Goal: Entertainment & Leisure: Consume media (video, audio)

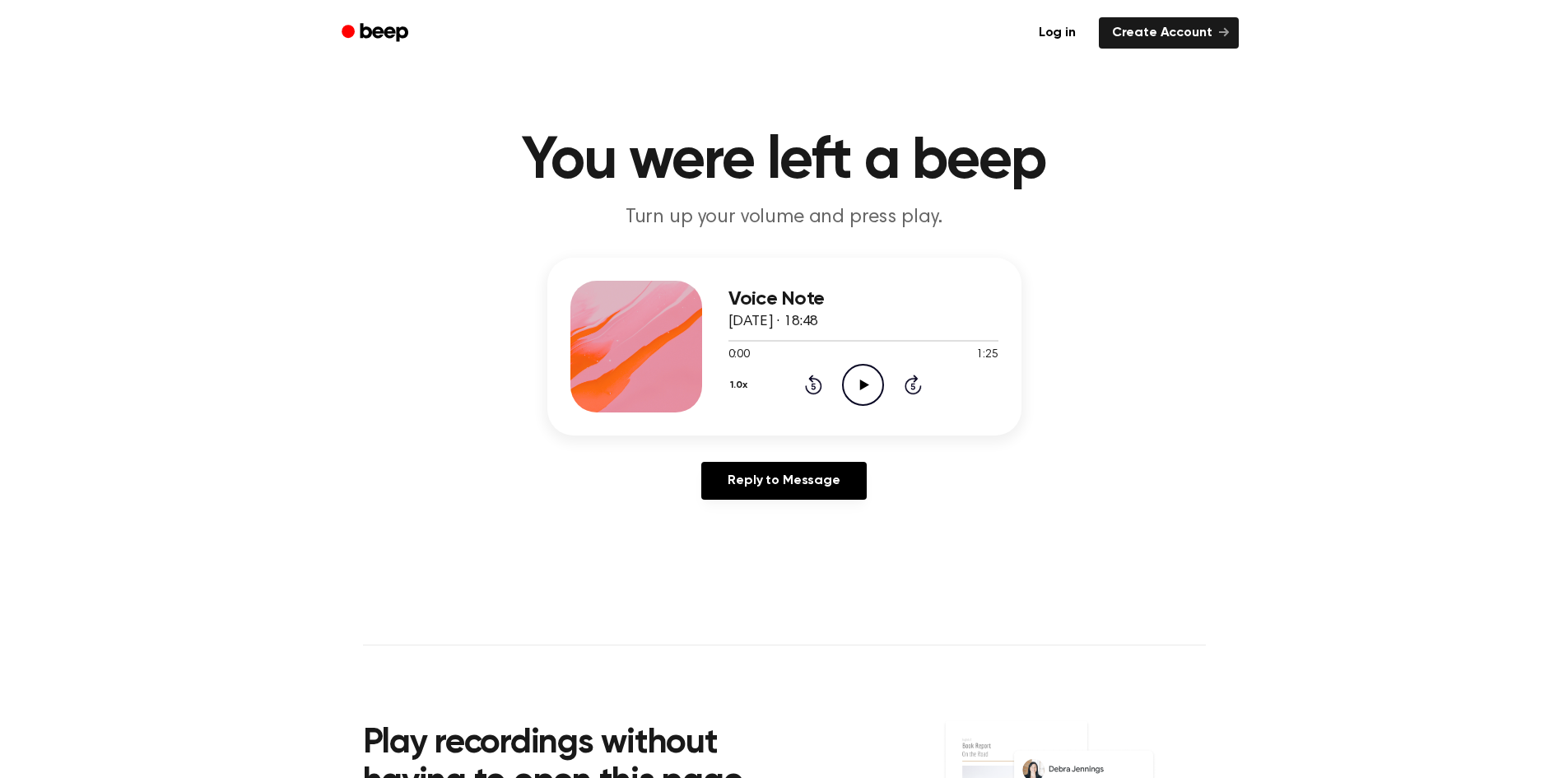
click at [860, 375] on icon "Play Audio" at bounding box center [863, 385] width 42 height 42
click at [872, 394] on icon "Pause Audio" at bounding box center [863, 385] width 42 height 42
click at [862, 383] on icon at bounding box center [865, 385] width 9 height 11
click at [862, 383] on icon "Pause Audio" at bounding box center [863, 385] width 42 height 42
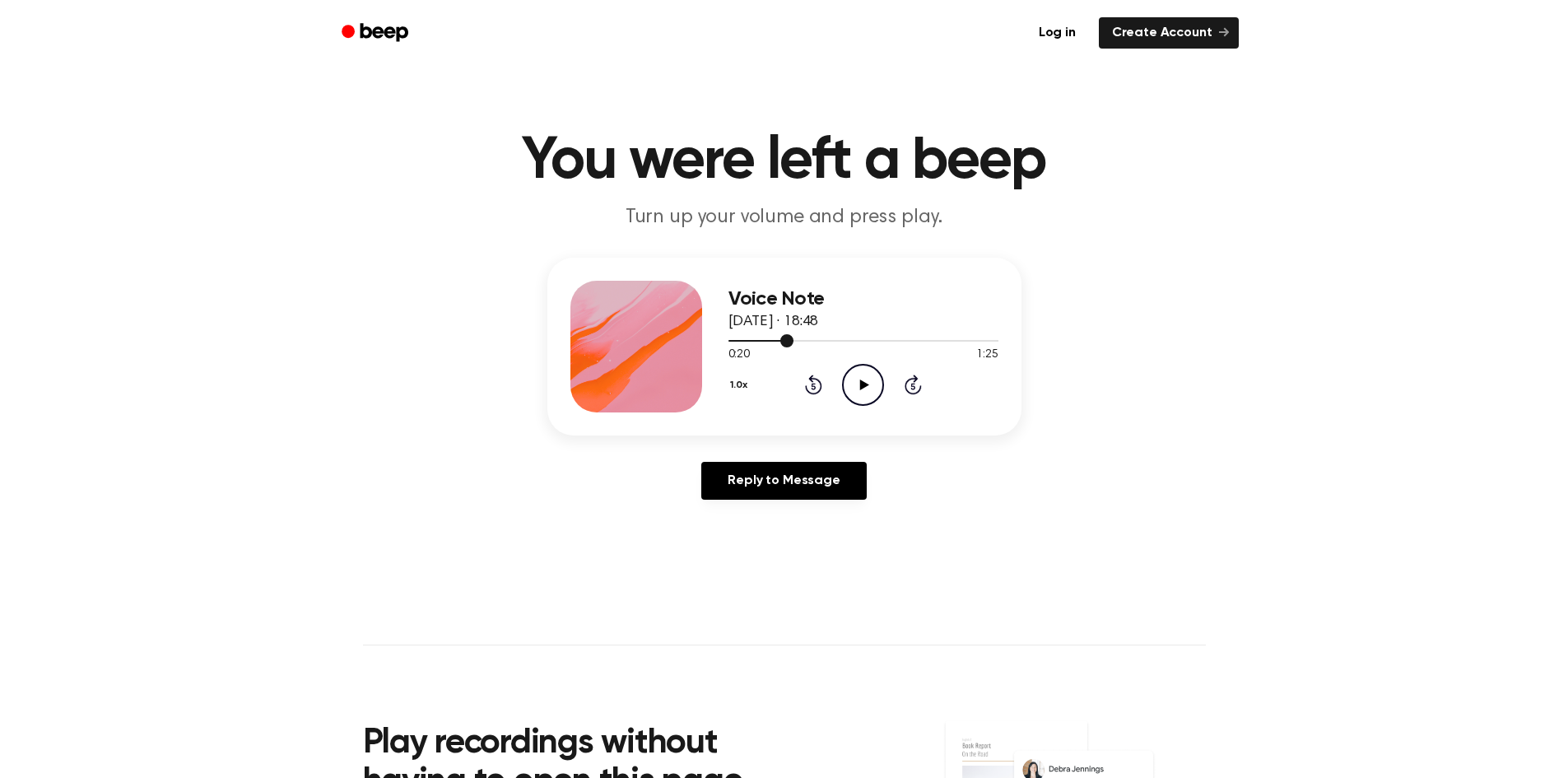
click at [784, 340] on span at bounding box center [787, 340] width 13 height 13
click at [859, 387] on icon "Play Audio" at bounding box center [863, 385] width 42 height 42
click at [856, 383] on icon "Pause Audio" at bounding box center [863, 385] width 42 height 42
click at [807, 376] on icon "Rewind 5 seconds" at bounding box center [814, 383] width 18 height 21
click at [837, 382] on div "1.0x Rewind 5 seconds Play Audio Skip 5 seconds" at bounding box center [863, 385] width 270 height 42
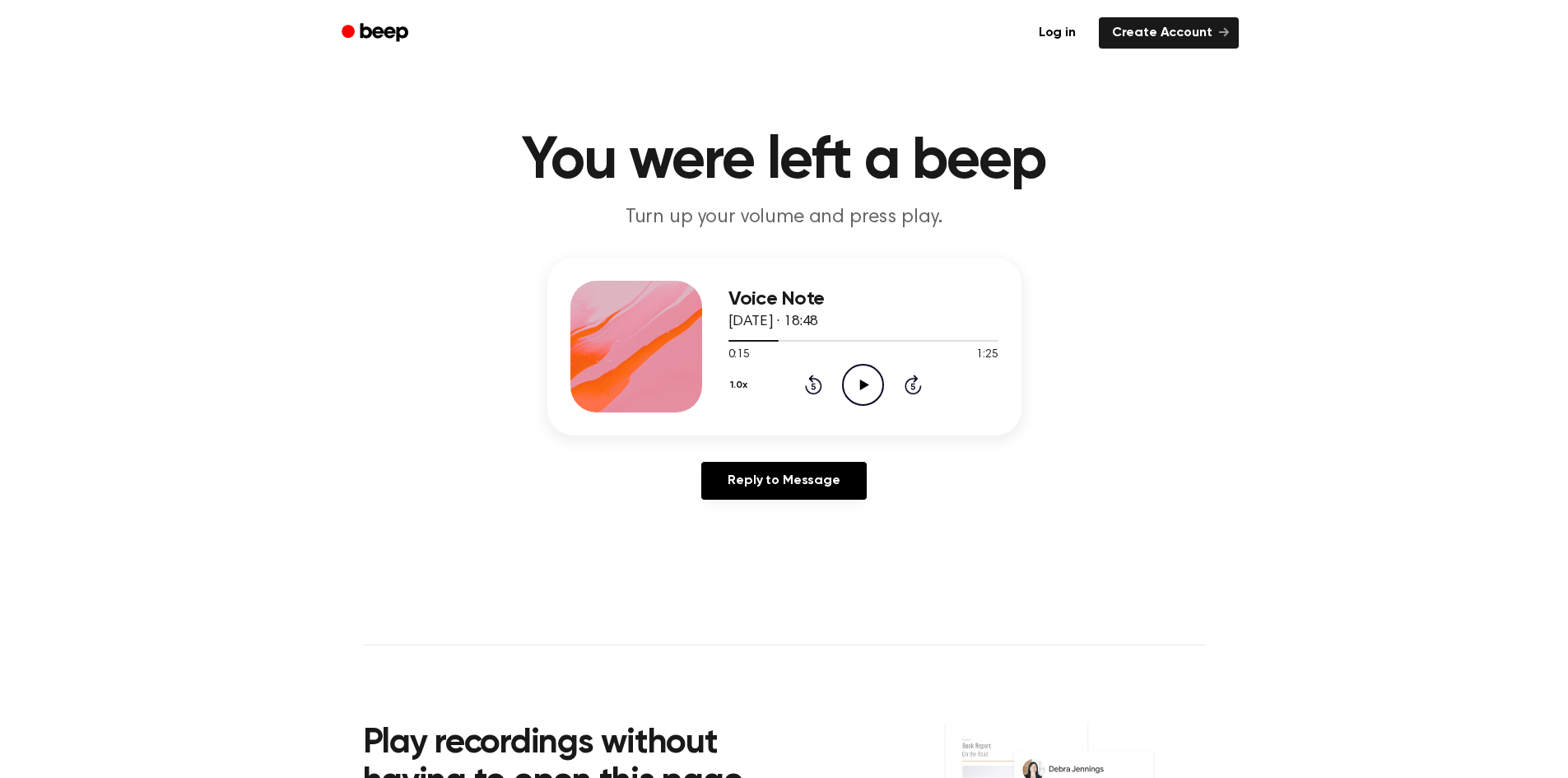
click at [848, 383] on icon "Play Audio" at bounding box center [863, 385] width 42 height 42
click at [860, 384] on icon at bounding box center [863, 385] width 7 height 11
click at [857, 389] on icon "Play Audio" at bounding box center [863, 385] width 42 height 42
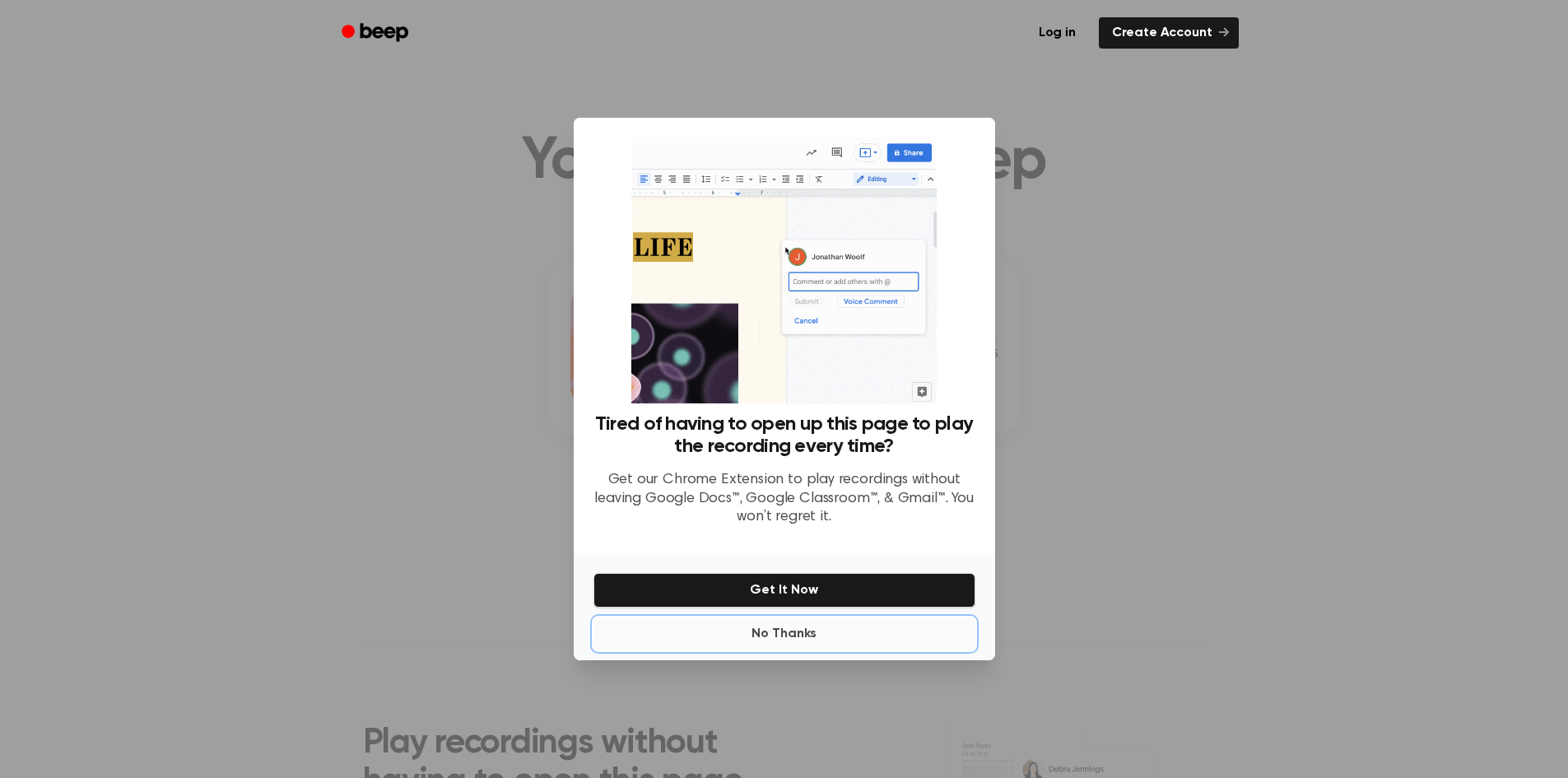
click at [786, 634] on button "No Thanks" at bounding box center [784, 634] width 382 height 33
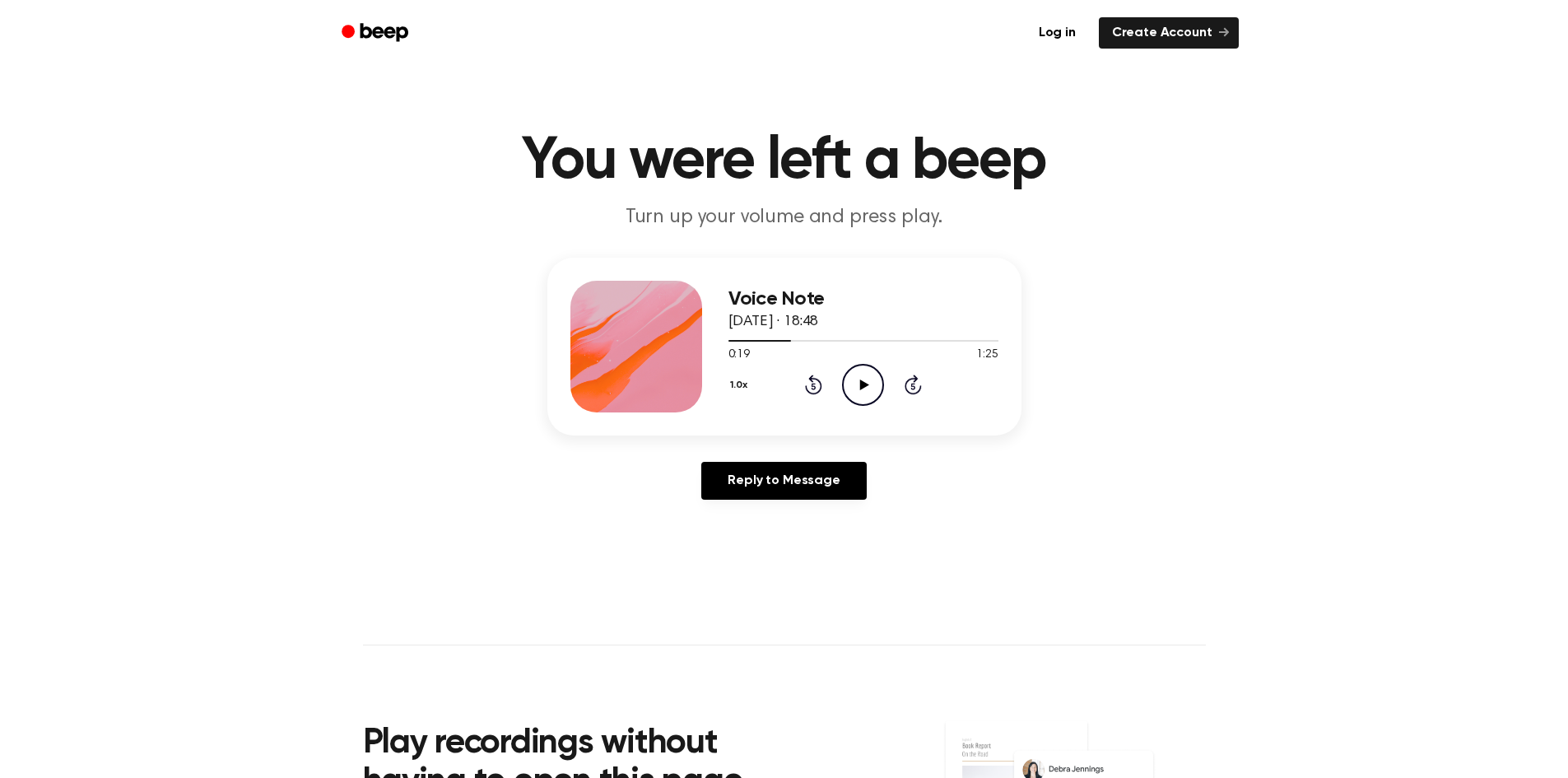
click at [862, 389] on icon at bounding box center [865, 385] width 9 height 11
click at [862, 389] on icon at bounding box center [863, 385] width 7 height 11
click at [864, 388] on icon "Play Audio" at bounding box center [863, 385] width 42 height 42
click at [864, 388] on icon at bounding box center [863, 385] width 7 height 11
click at [864, 388] on icon "Play Audio" at bounding box center [863, 385] width 42 height 42
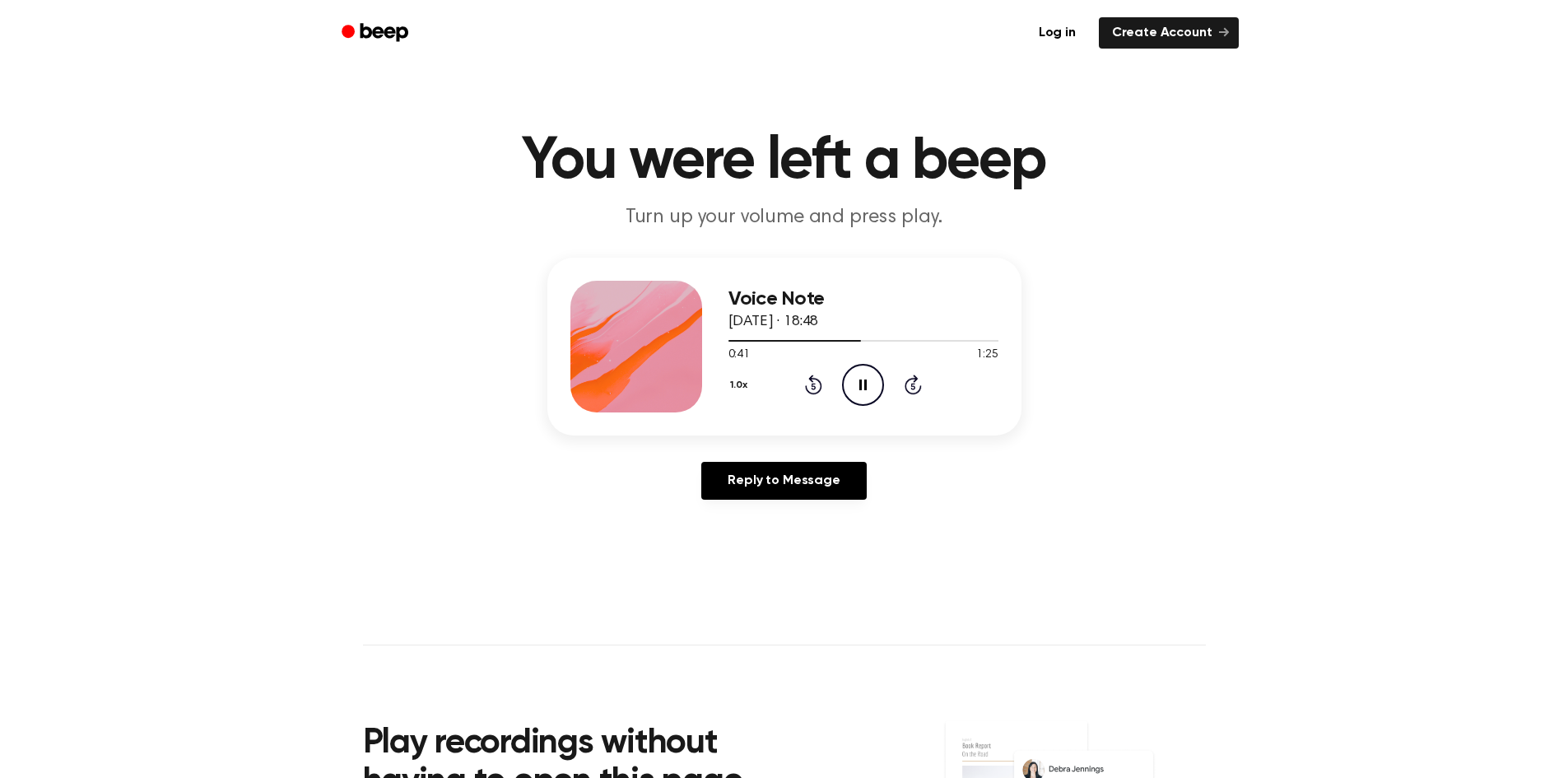
click at [864, 388] on icon at bounding box center [863, 385] width 7 height 11
click at [864, 388] on icon "Play Audio" at bounding box center [863, 385] width 42 height 42
click at [864, 388] on icon at bounding box center [863, 385] width 7 height 11
click at [864, 388] on icon "Play Audio" at bounding box center [863, 385] width 42 height 42
click at [864, 388] on icon at bounding box center [863, 385] width 7 height 11
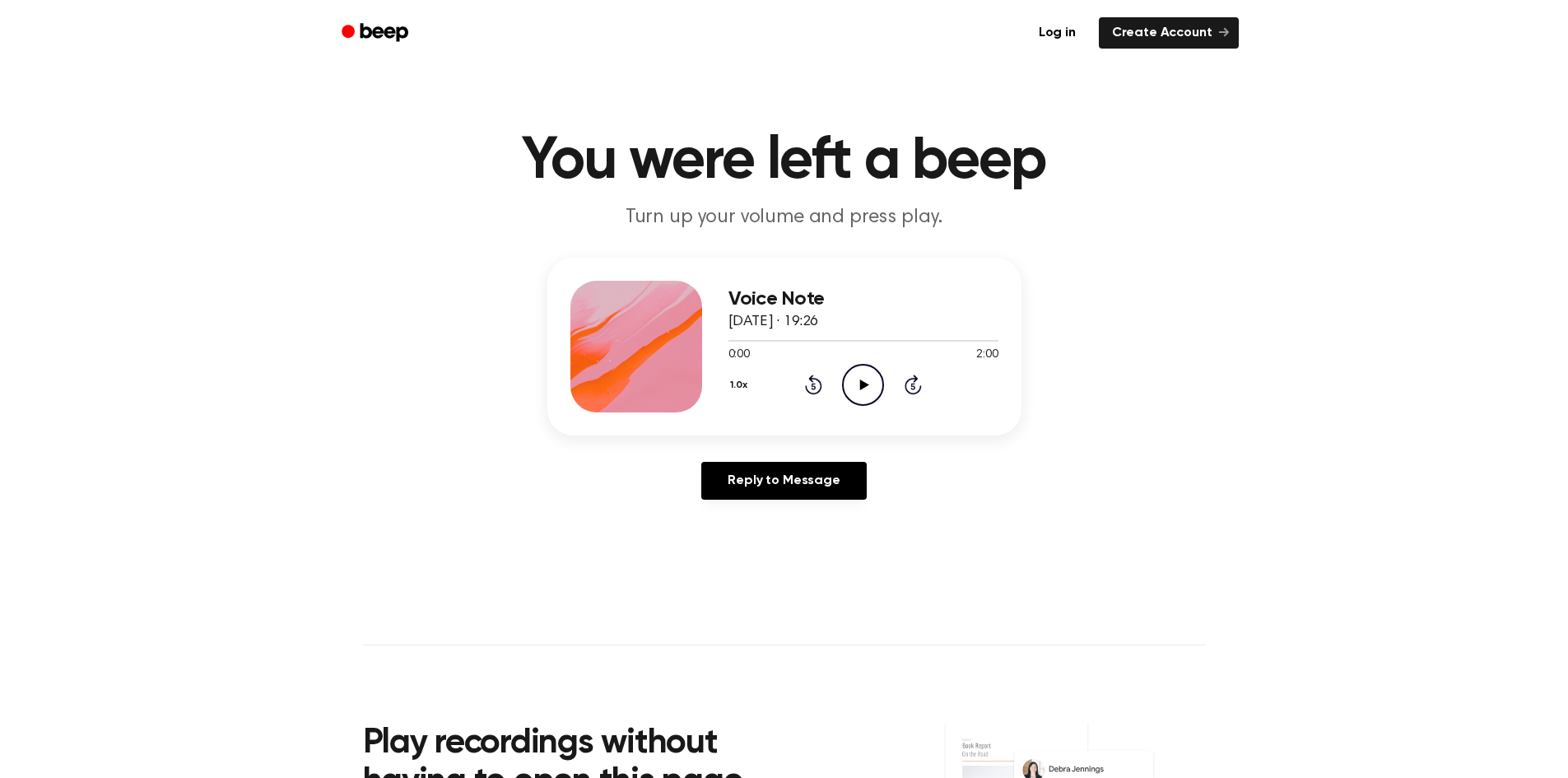
click at [867, 388] on icon "Play Audio" at bounding box center [863, 385] width 42 height 42
click at [863, 400] on icon "Pause Audio" at bounding box center [863, 385] width 42 height 42
click at [863, 400] on icon "Play Audio" at bounding box center [863, 385] width 42 height 42
click at [863, 400] on icon "Pause Audio" at bounding box center [863, 385] width 42 height 42
click at [863, 400] on icon "Play Audio" at bounding box center [863, 385] width 42 height 42
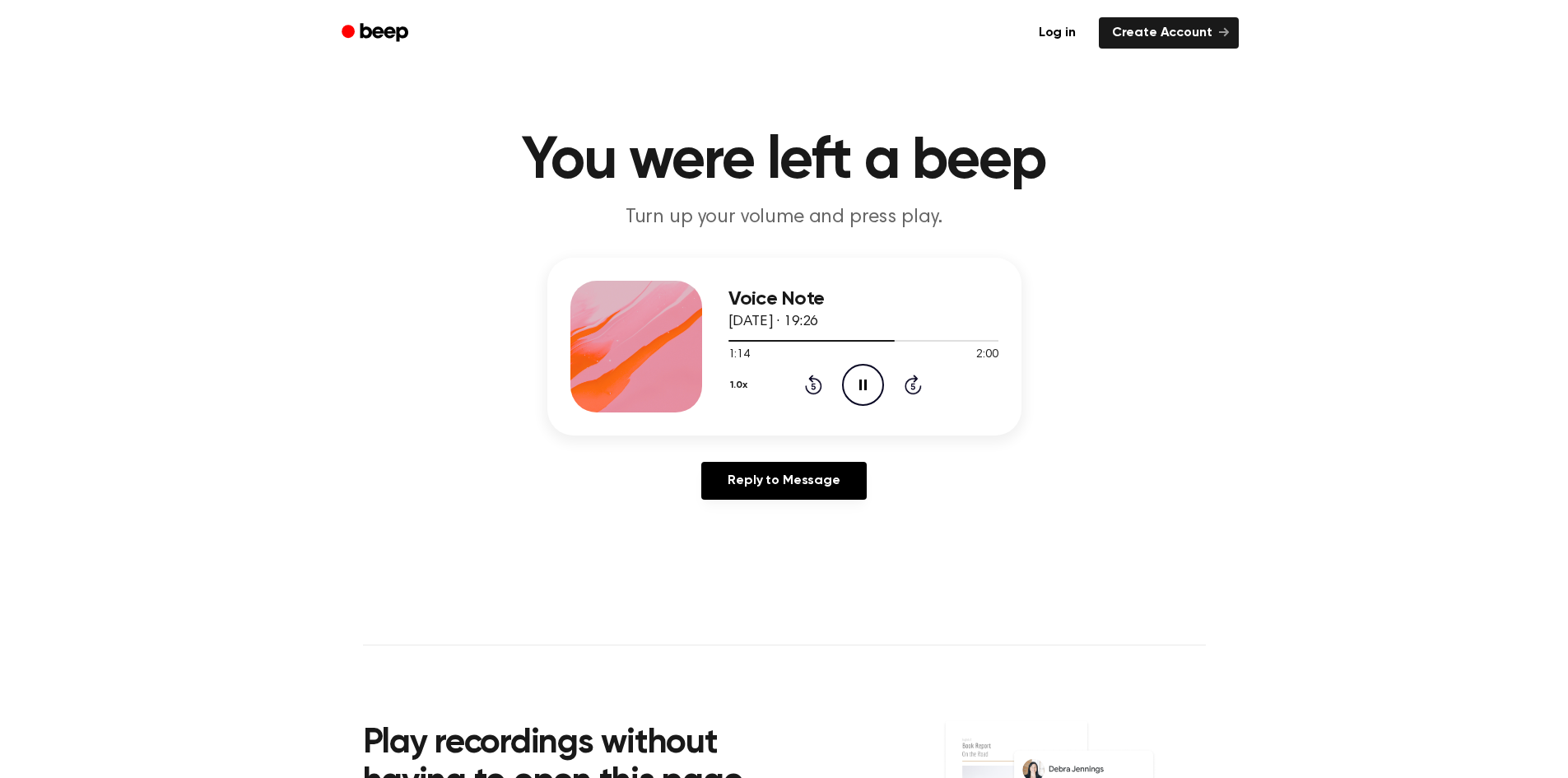
click at [863, 400] on icon "Pause Audio" at bounding box center [863, 385] width 42 height 42
click at [863, 400] on icon "Play Audio" at bounding box center [863, 385] width 42 height 42
click at [863, 400] on icon "Pause Audio" at bounding box center [863, 385] width 42 height 42
click at [801, 389] on div "1.0x Rewind 5 seconds Play Audio Skip 5 seconds" at bounding box center [863, 385] width 270 height 42
click at [811, 392] on icon at bounding box center [814, 384] width 17 height 20
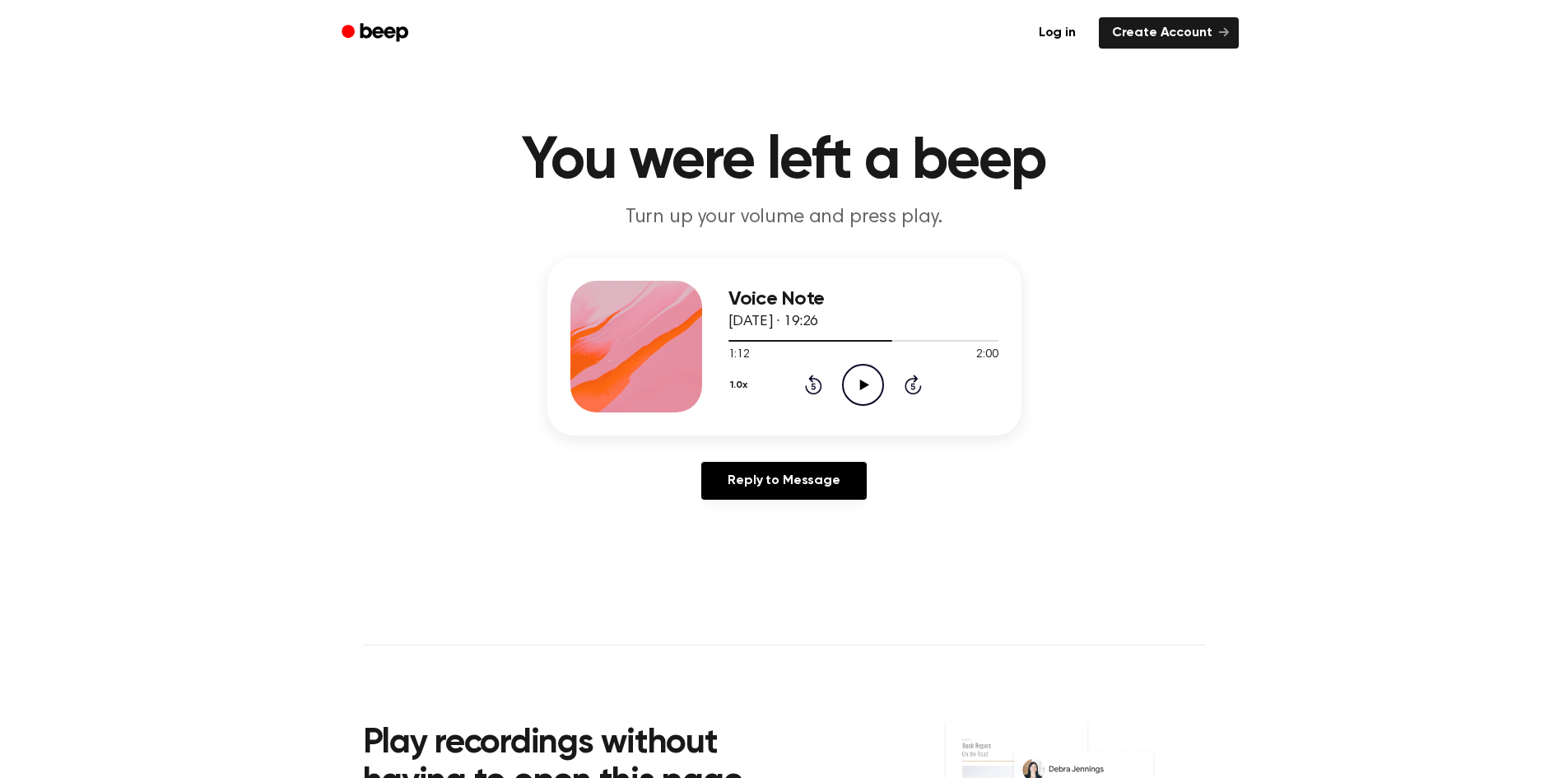
click at [848, 391] on icon "Play Audio" at bounding box center [863, 385] width 42 height 42
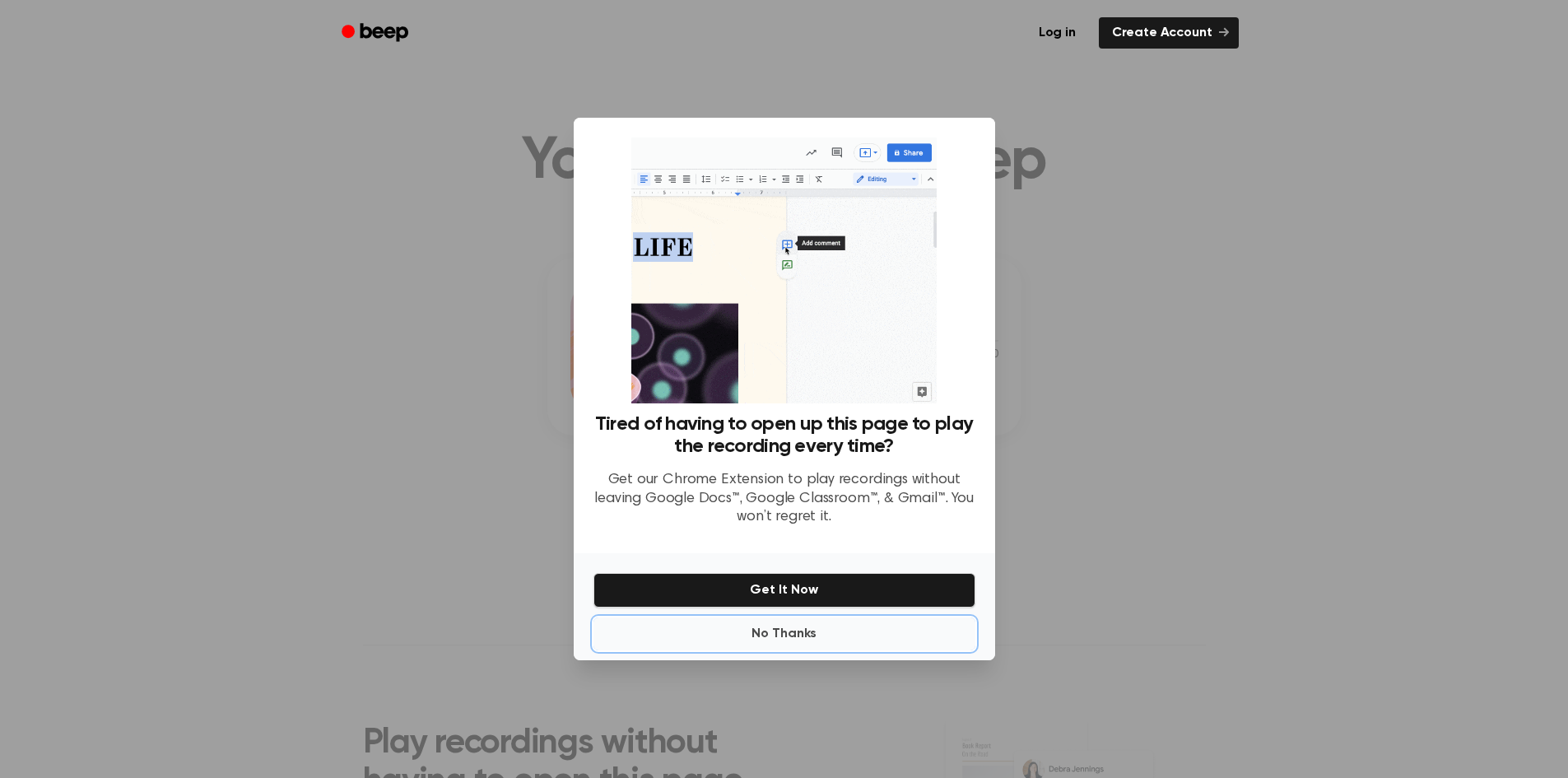
click at [800, 634] on button "No Thanks" at bounding box center [784, 634] width 382 height 33
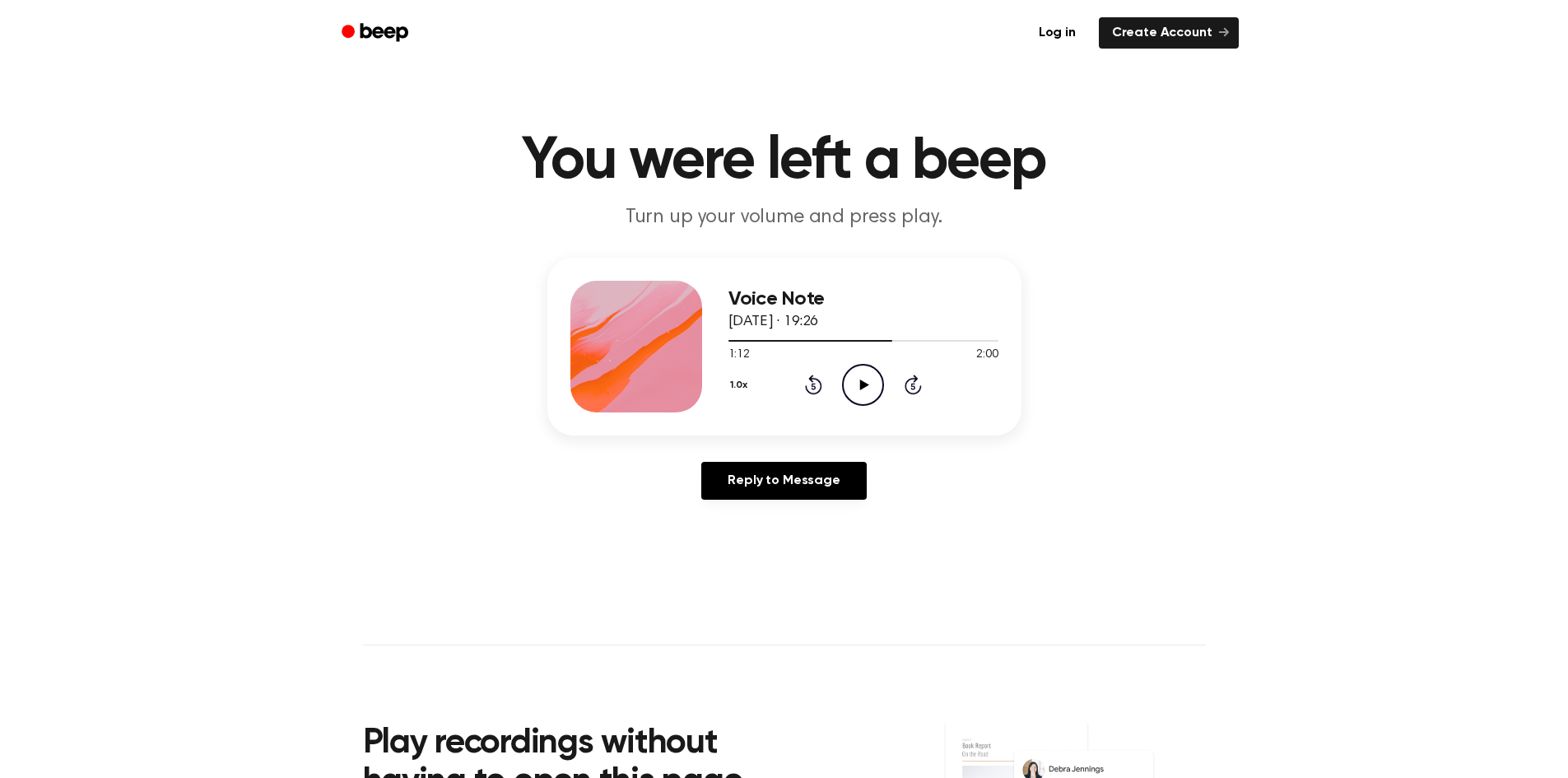
click at [881, 386] on icon "Play Audio" at bounding box center [863, 385] width 42 height 42
click at [873, 396] on icon "Pause Audio" at bounding box center [863, 385] width 42 height 42
click at [873, 396] on icon "Play Audio" at bounding box center [863, 385] width 42 height 42
click at [873, 396] on icon "Pause Audio" at bounding box center [863, 385] width 42 height 42
click at [873, 396] on icon "Play Audio" at bounding box center [863, 385] width 42 height 42
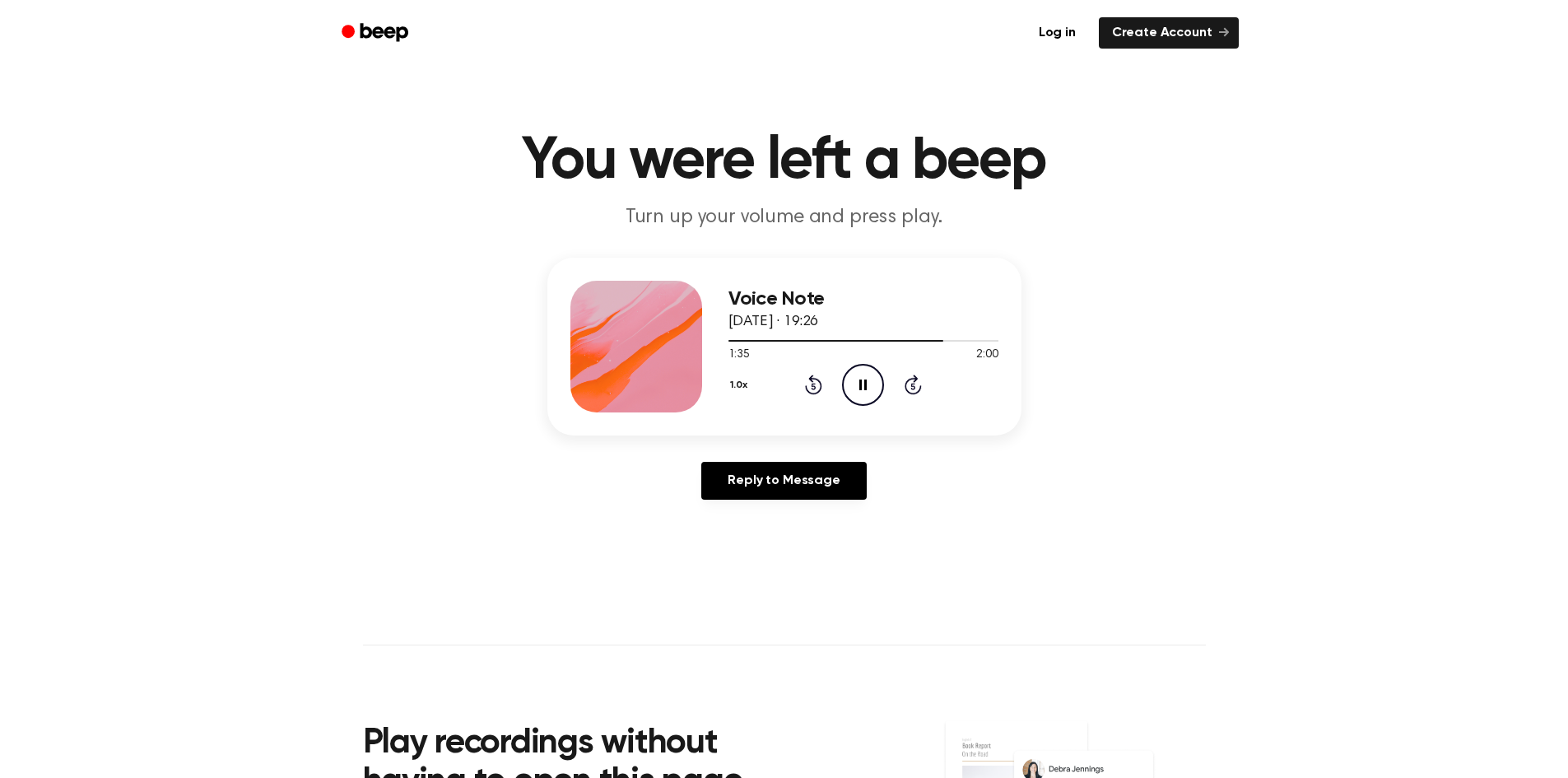
click at [873, 396] on icon "Pause Audio" at bounding box center [863, 385] width 42 height 42
click at [873, 396] on icon "Play Audio" at bounding box center [863, 385] width 42 height 42
click at [873, 396] on icon "Pause Audio" at bounding box center [863, 385] width 42 height 42
click at [873, 396] on icon "Play Audio" at bounding box center [863, 385] width 42 height 42
click at [873, 396] on icon "Pause Audio" at bounding box center [863, 385] width 42 height 42
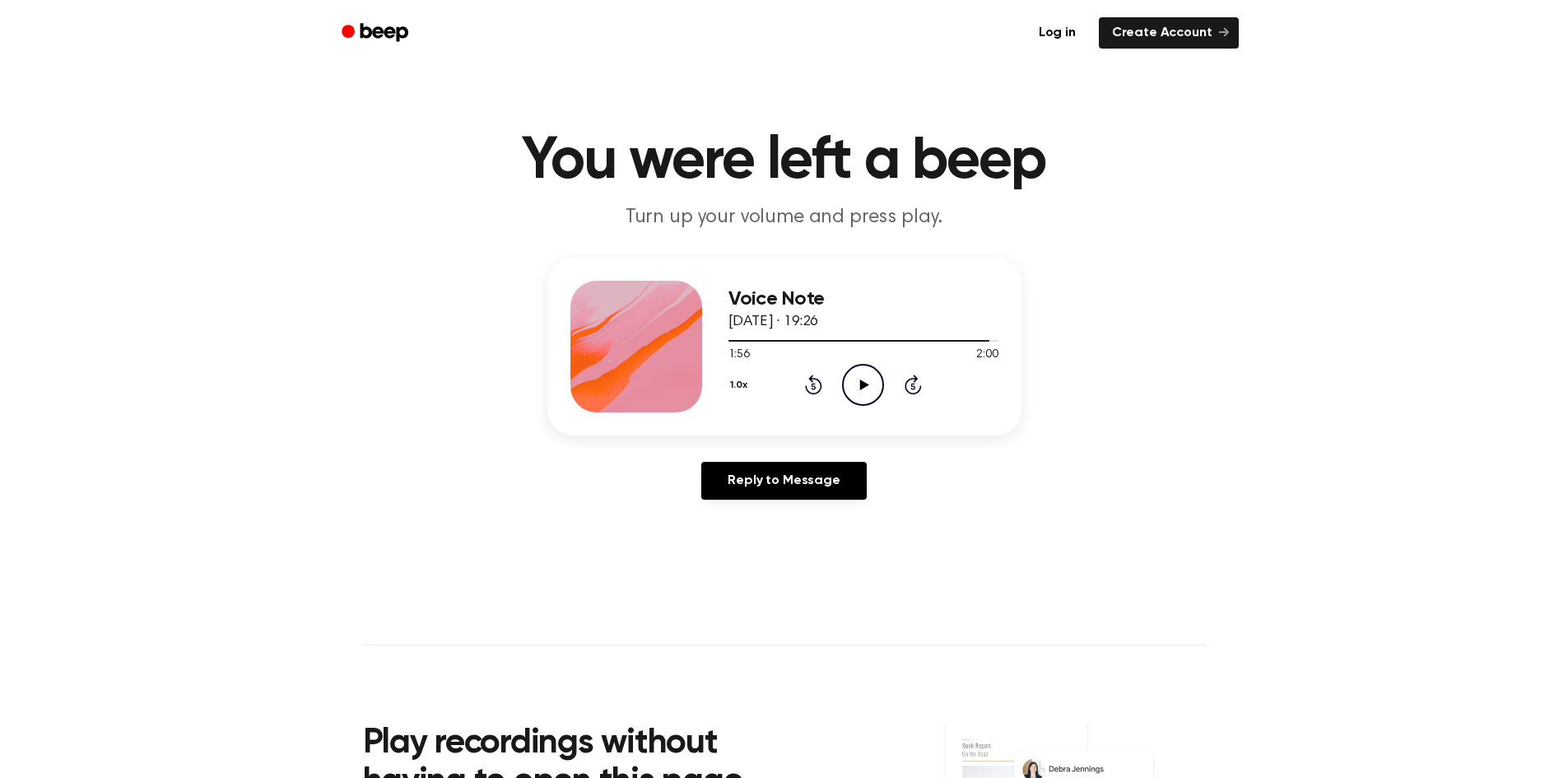
click at [873, 396] on icon "Play Audio" at bounding box center [863, 385] width 42 height 42
click at [859, 383] on icon "Play Audio" at bounding box center [863, 385] width 42 height 42
click at [877, 396] on icon "Pause Audio" at bounding box center [863, 385] width 42 height 42
click at [877, 396] on icon "Play Audio" at bounding box center [863, 385] width 42 height 42
click at [877, 396] on icon "Pause Audio" at bounding box center [863, 385] width 42 height 42
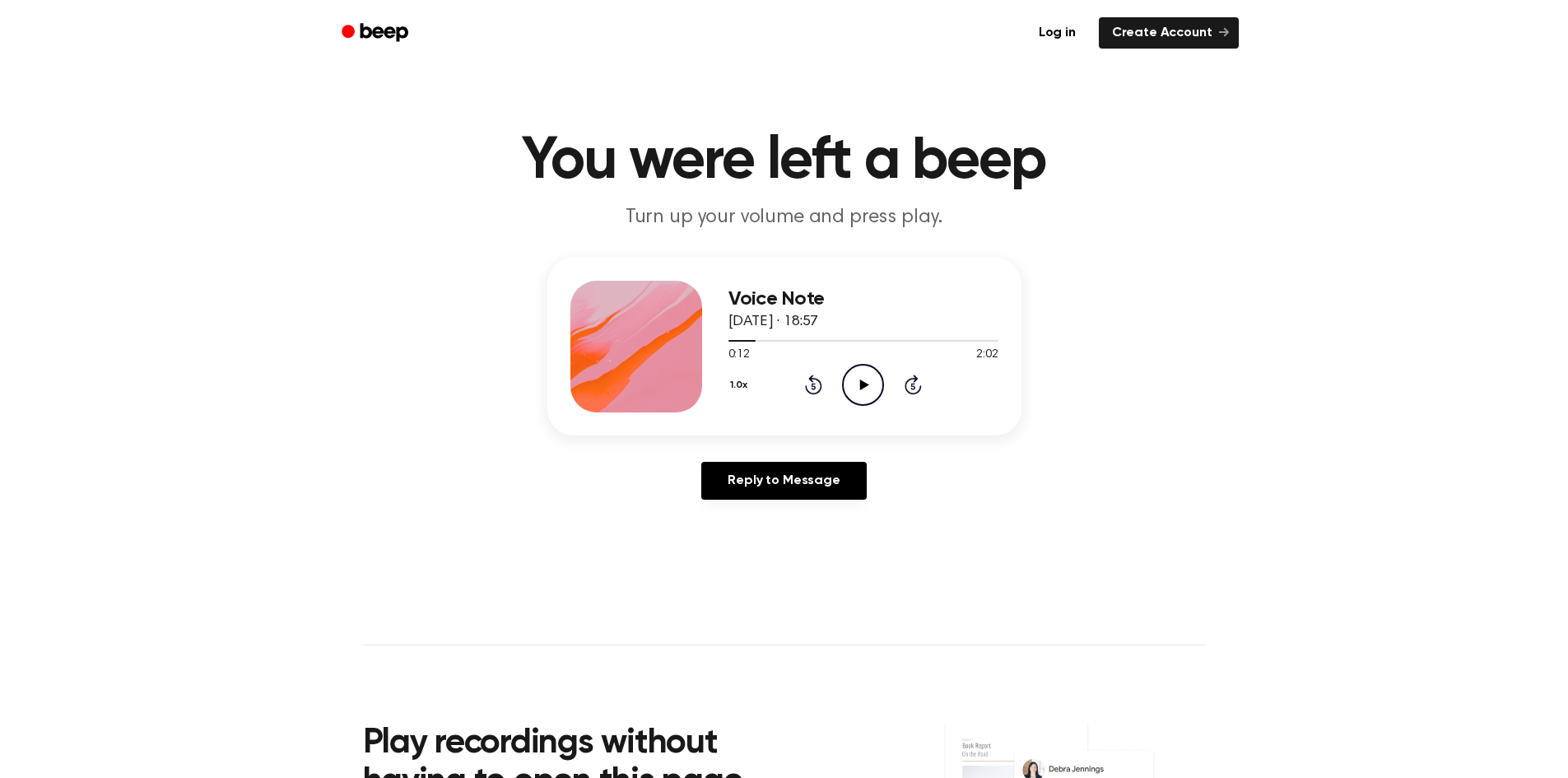
click at [877, 396] on icon "Play Audio" at bounding box center [863, 385] width 42 height 42
click at [817, 387] on icon "Rewind 5 seconds" at bounding box center [814, 383] width 18 height 21
click at [872, 389] on icon "Pause Audio" at bounding box center [863, 385] width 42 height 42
click at [872, 389] on icon "Play Audio" at bounding box center [863, 385] width 42 height 42
click at [872, 389] on icon "Pause Audio" at bounding box center [863, 385] width 42 height 42
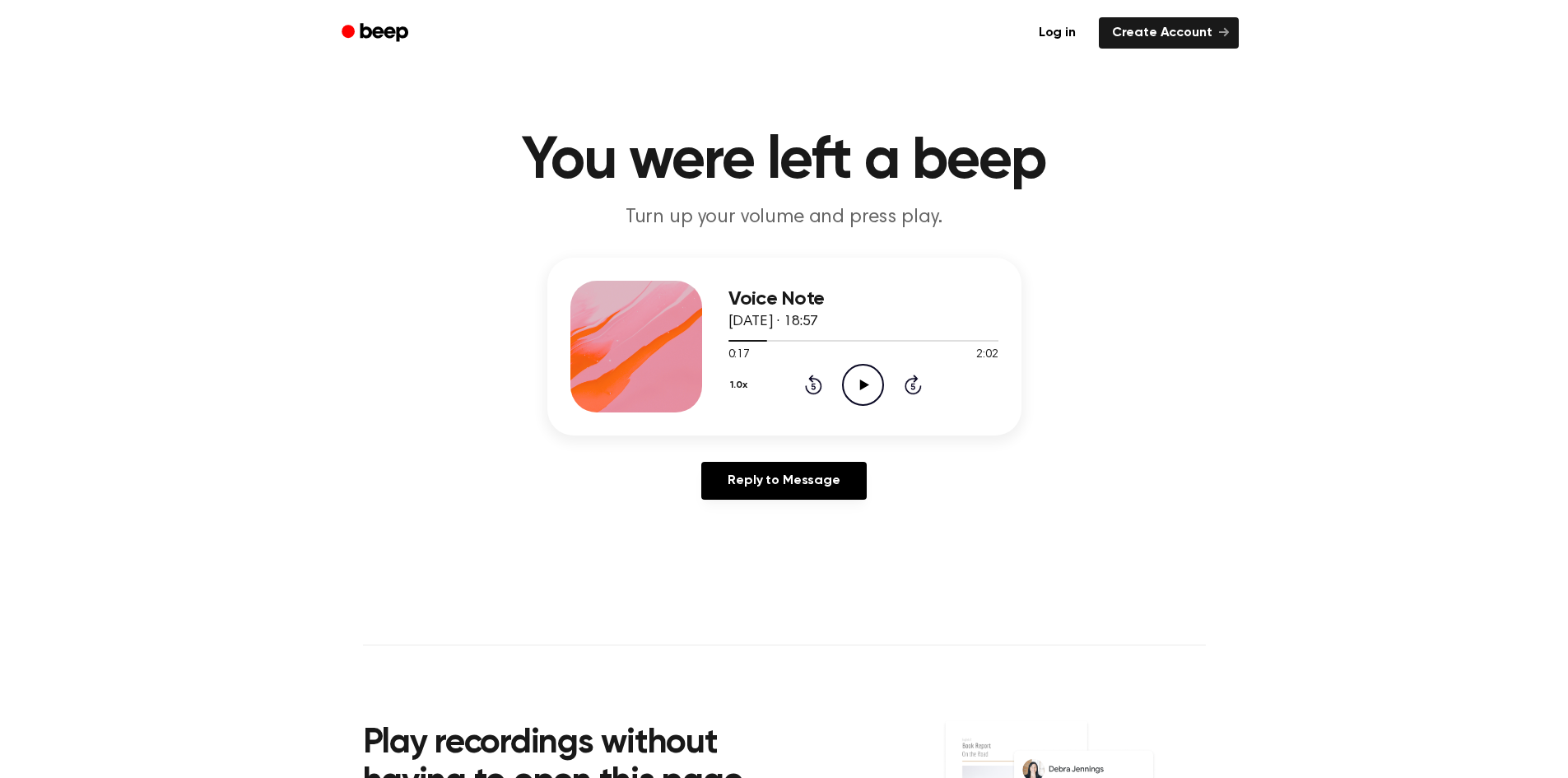
click at [872, 389] on icon "Play Audio" at bounding box center [863, 385] width 42 height 42
click at [872, 389] on icon "Pause Audio" at bounding box center [863, 385] width 42 height 42
click at [872, 389] on icon "Play Audio" at bounding box center [863, 385] width 42 height 42
click at [872, 389] on icon "Pause Audio" at bounding box center [863, 385] width 42 height 42
click at [819, 388] on icon "Rewind 5 seconds" at bounding box center [814, 383] width 18 height 21
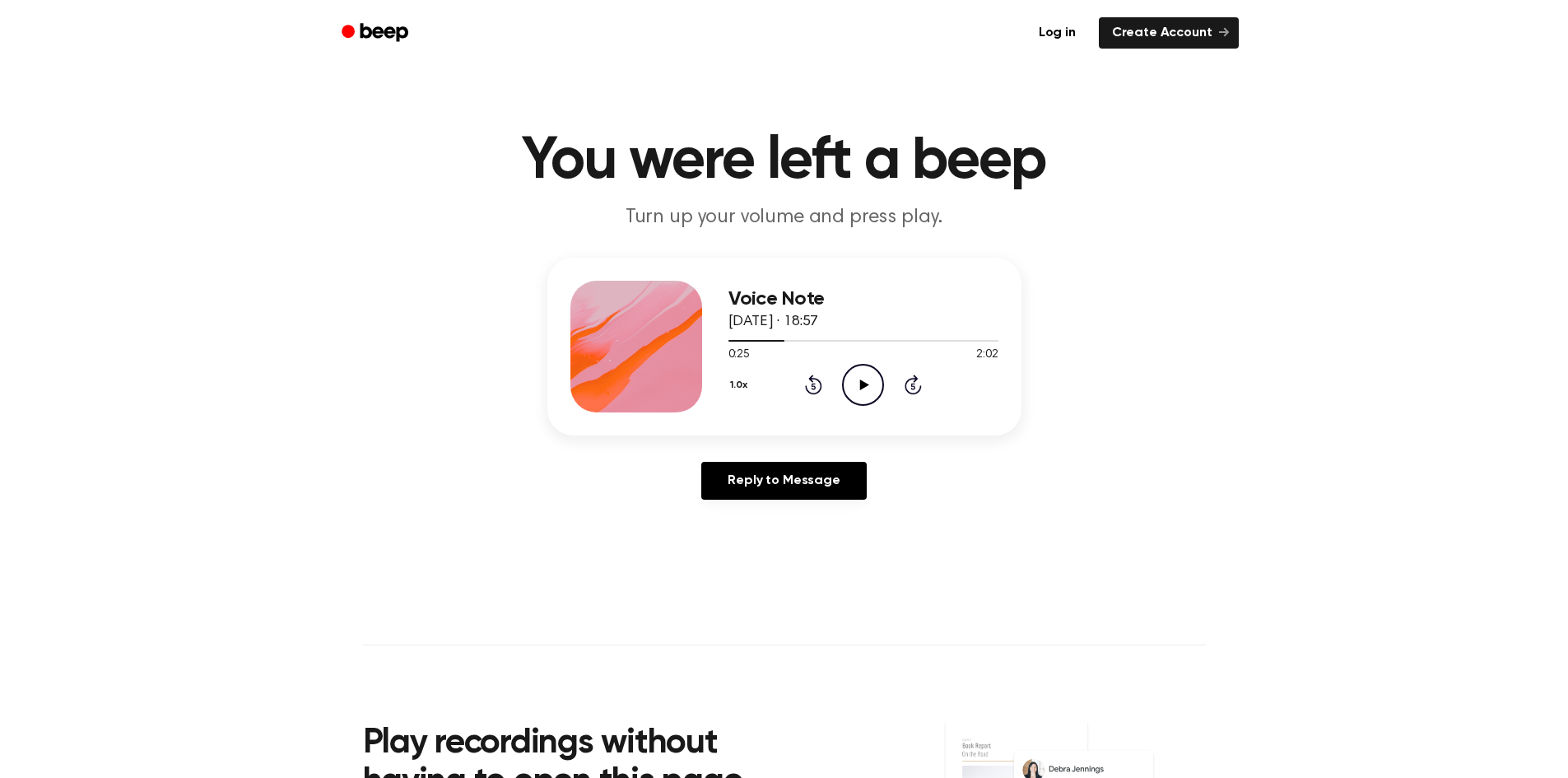
click at [872, 388] on icon "Play Audio" at bounding box center [863, 385] width 42 height 42
click at [808, 389] on icon "Rewind 5 seconds" at bounding box center [814, 383] width 18 height 21
click at [853, 385] on icon "Pause Audio" at bounding box center [863, 385] width 42 height 42
click at [858, 385] on icon "Play Audio" at bounding box center [863, 385] width 42 height 42
click at [879, 381] on icon "Pause Audio" at bounding box center [863, 385] width 42 height 42
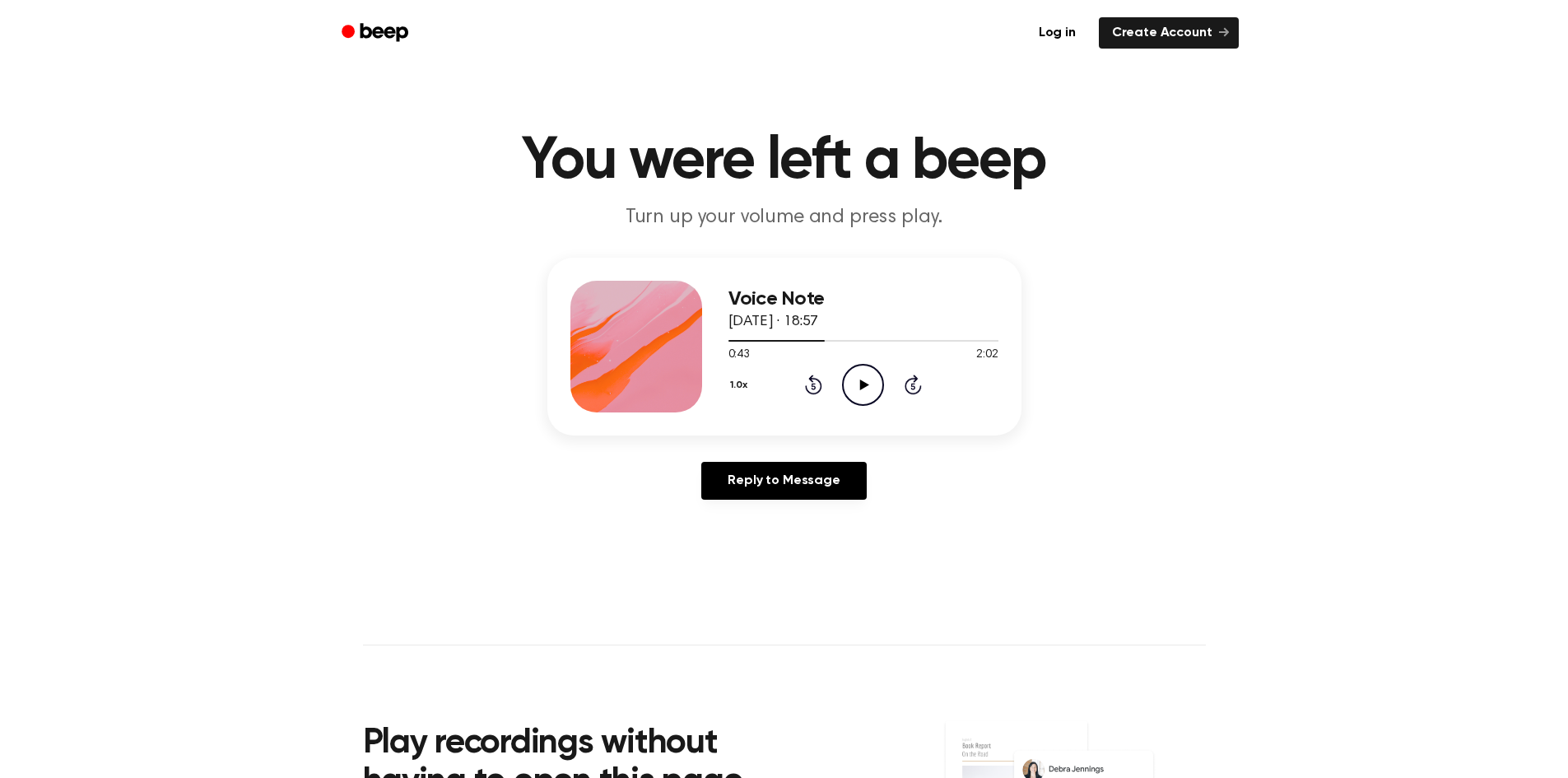
click at [820, 379] on icon "Rewind 5 seconds" at bounding box center [814, 383] width 18 height 21
click at [879, 374] on icon "Play Audio" at bounding box center [863, 385] width 42 height 42
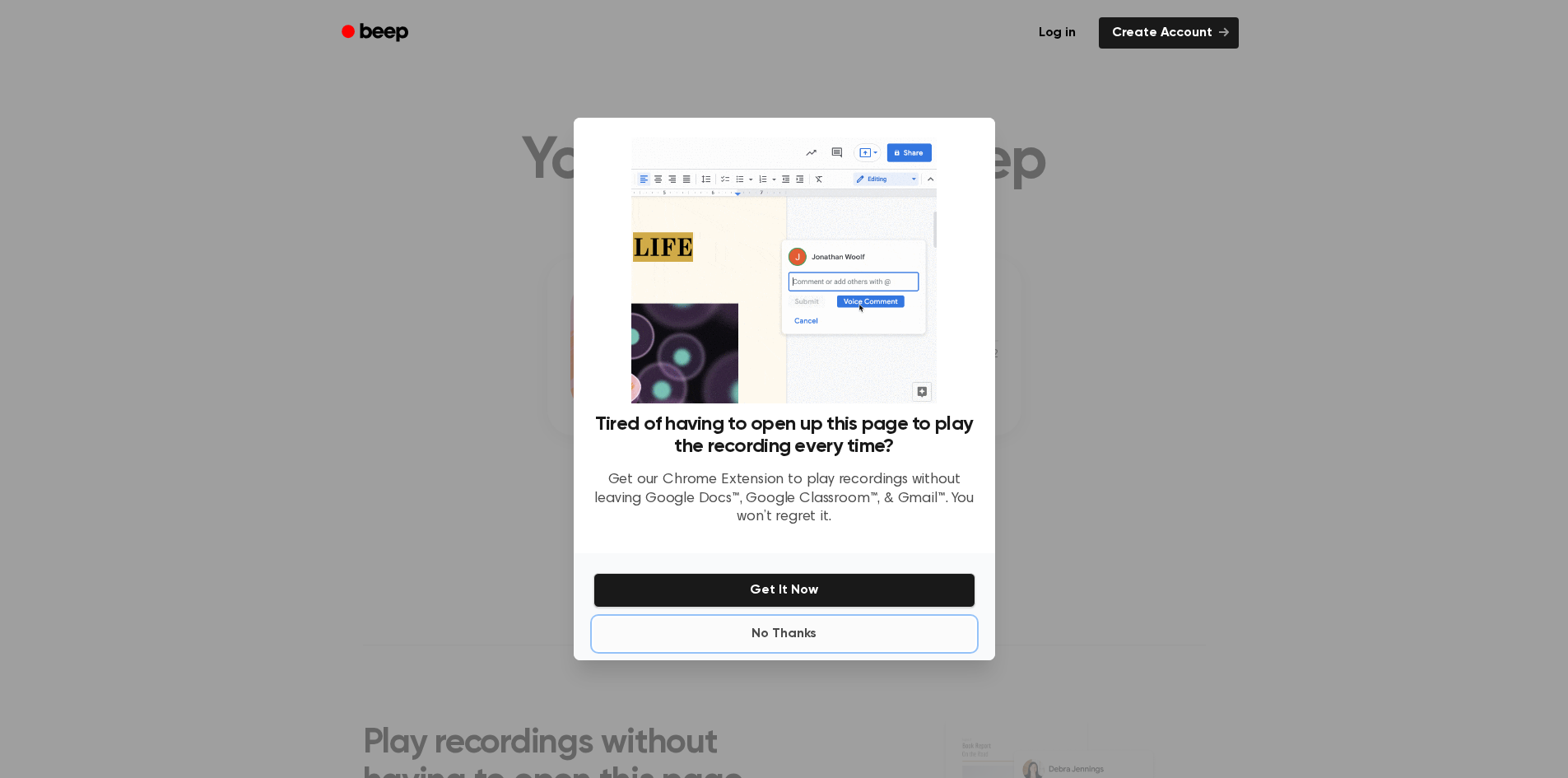
click at [797, 634] on button "No Thanks" at bounding box center [784, 634] width 382 height 33
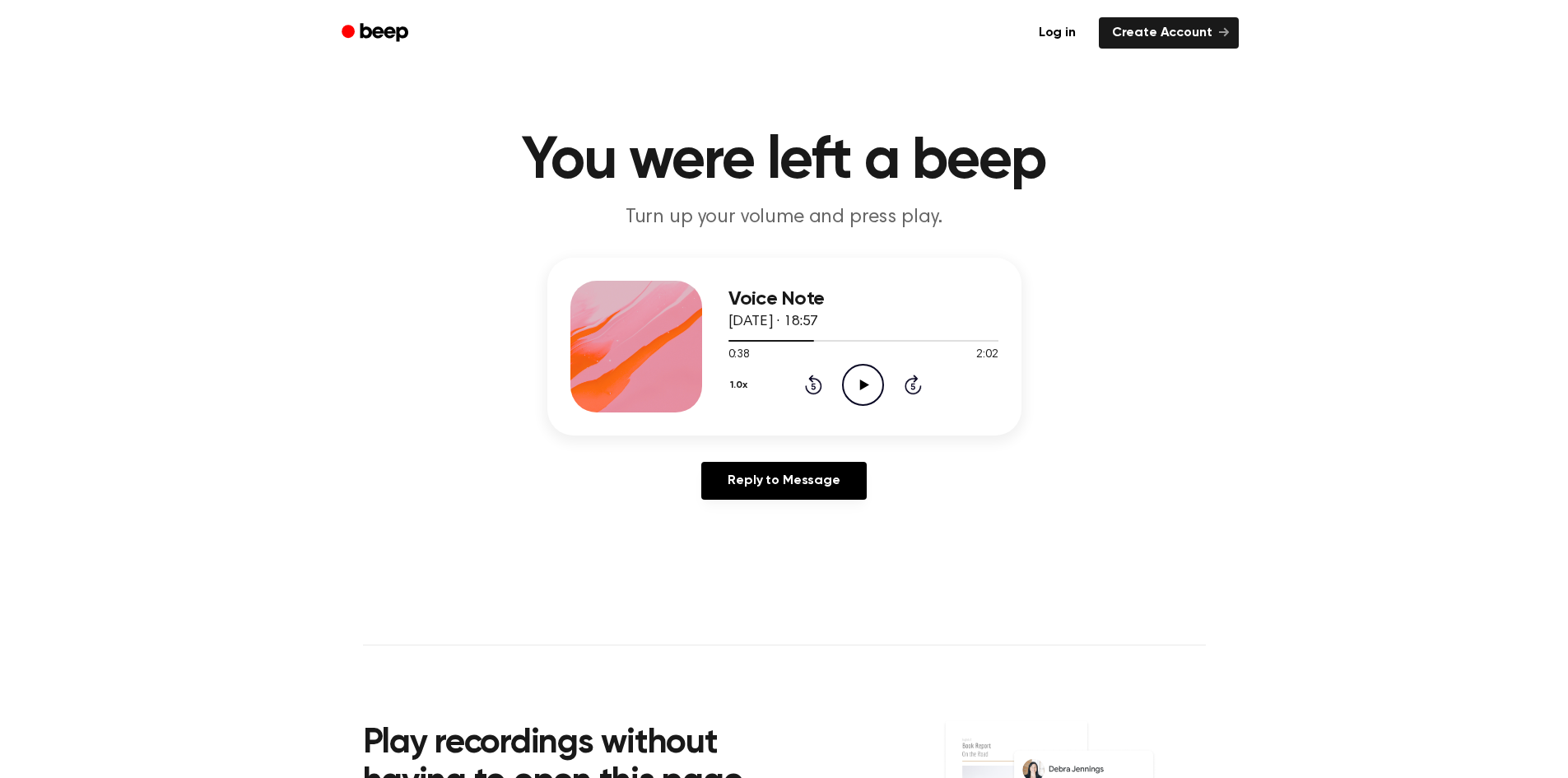
click at [860, 398] on icon "Play Audio" at bounding box center [863, 385] width 42 height 42
click at [817, 386] on icon "Rewind 5 seconds" at bounding box center [814, 383] width 18 height 21
click at [862, 389] on icon at bounding box center [863, 385] width 7 height 11
click at [862, 389] on icon "Play Audio" at bounding box center [863, 385] width 42 height 42
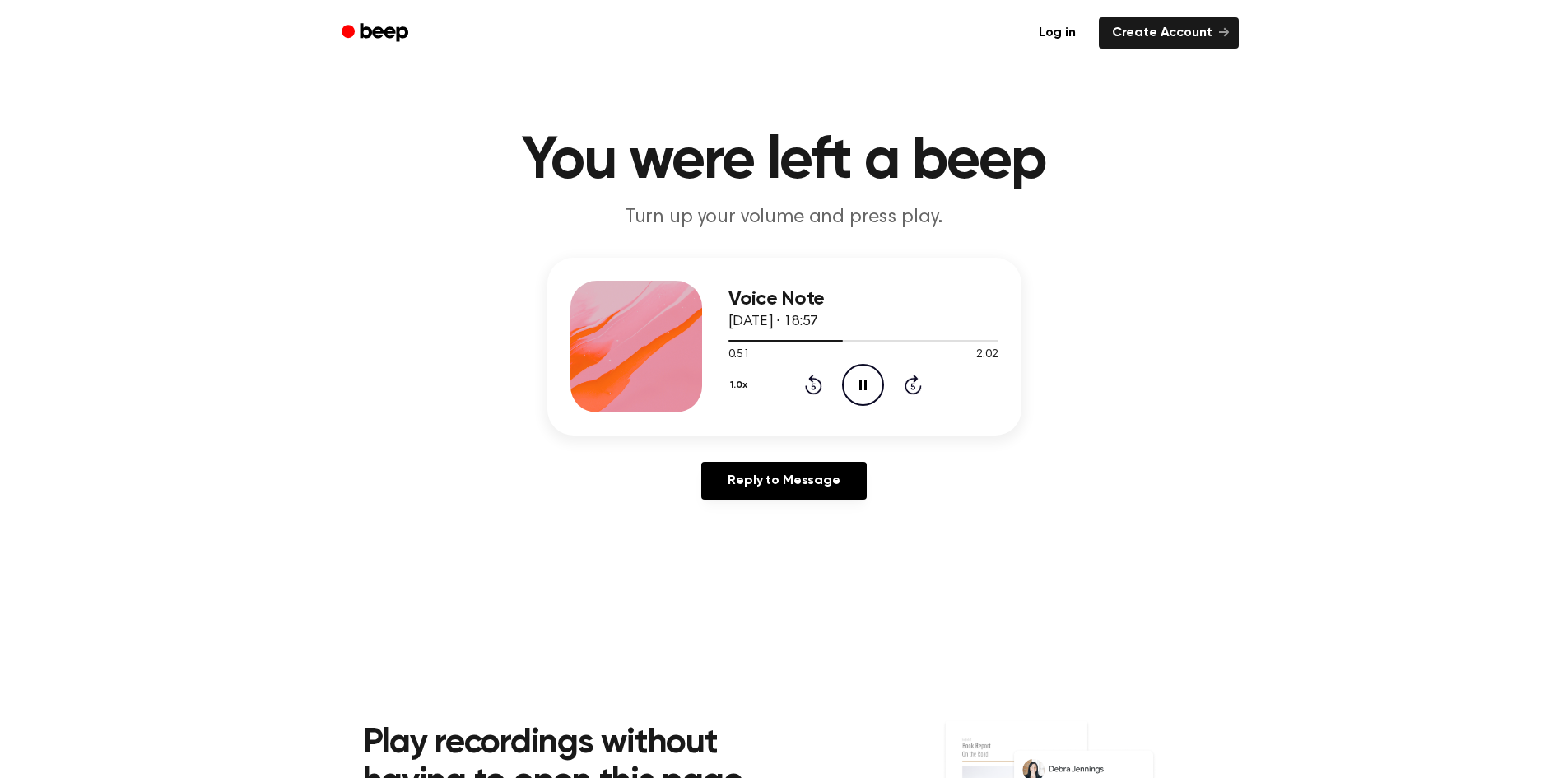
click at [862, 389] on icon at bounding box center [863, 385] width 7 height 11
click at [864, 389] on icon "Play Audio" at bounding box center [863, 385] width 42 height 42
click at [864, 389] on icon at bounding box center [863, 385] width 7 height 11
click at [864, 389] on icon "Play Audio" at bounding box center [863, 385] width 42 height 42
click at [864, 389] on icon at bounding box center [863, 385] width 7 height 11
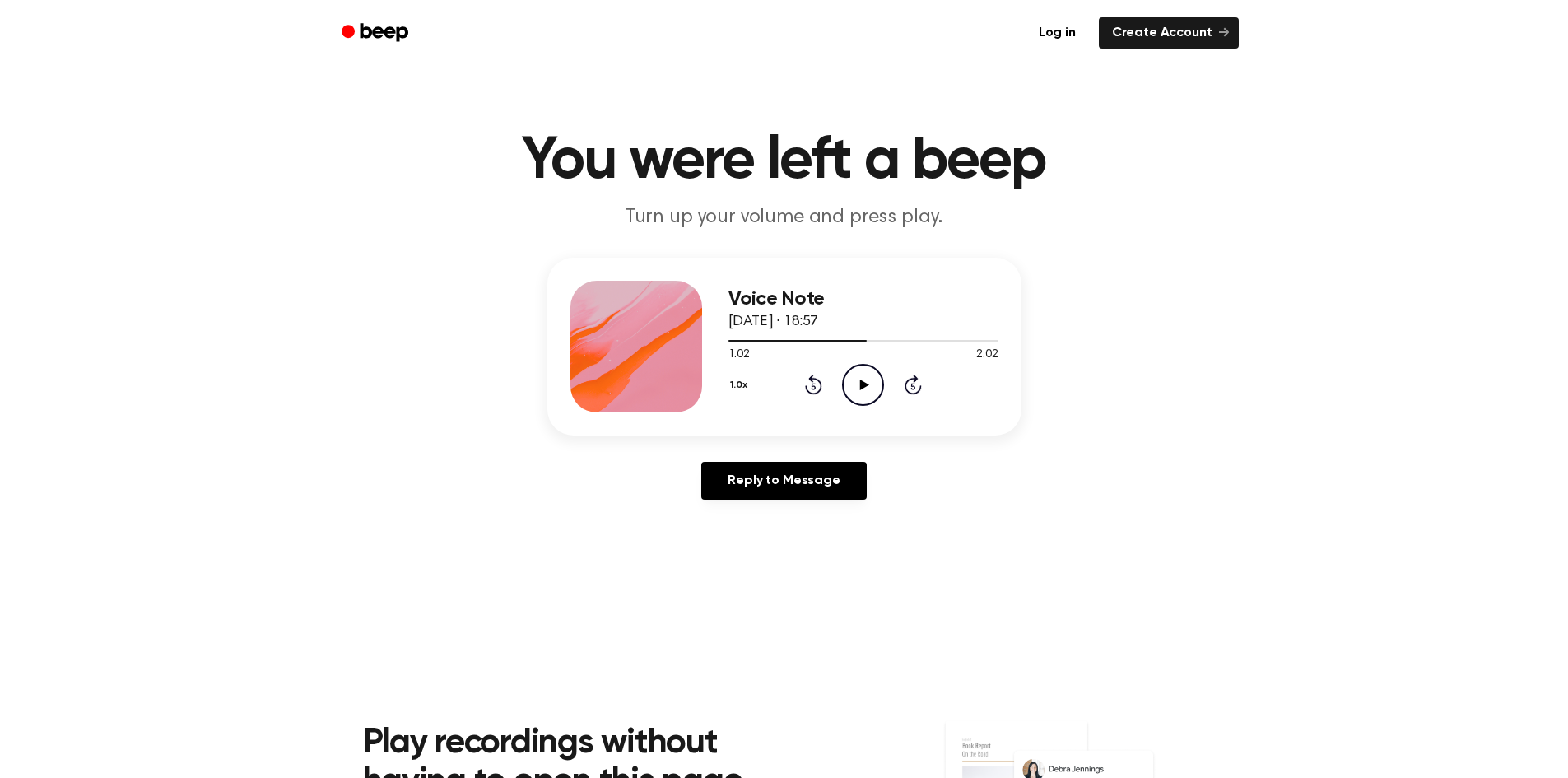
click at [864, 389] on icon "Play Audio" at bounding box center [863, 385] width 42 height 42
click at [864, 389] on icon at bounding box center [863, 385] width 7 height 11
click at [864, 389] on icon "Play Audio" at bounding box center [863, 385] width 42 height 42
click at [864, 389] on icon at bounding box center [863, 385] width 7 height 11
click at [864, 389] on icon "Play Audio" at bounding box center [863, 385] width 42 height 42
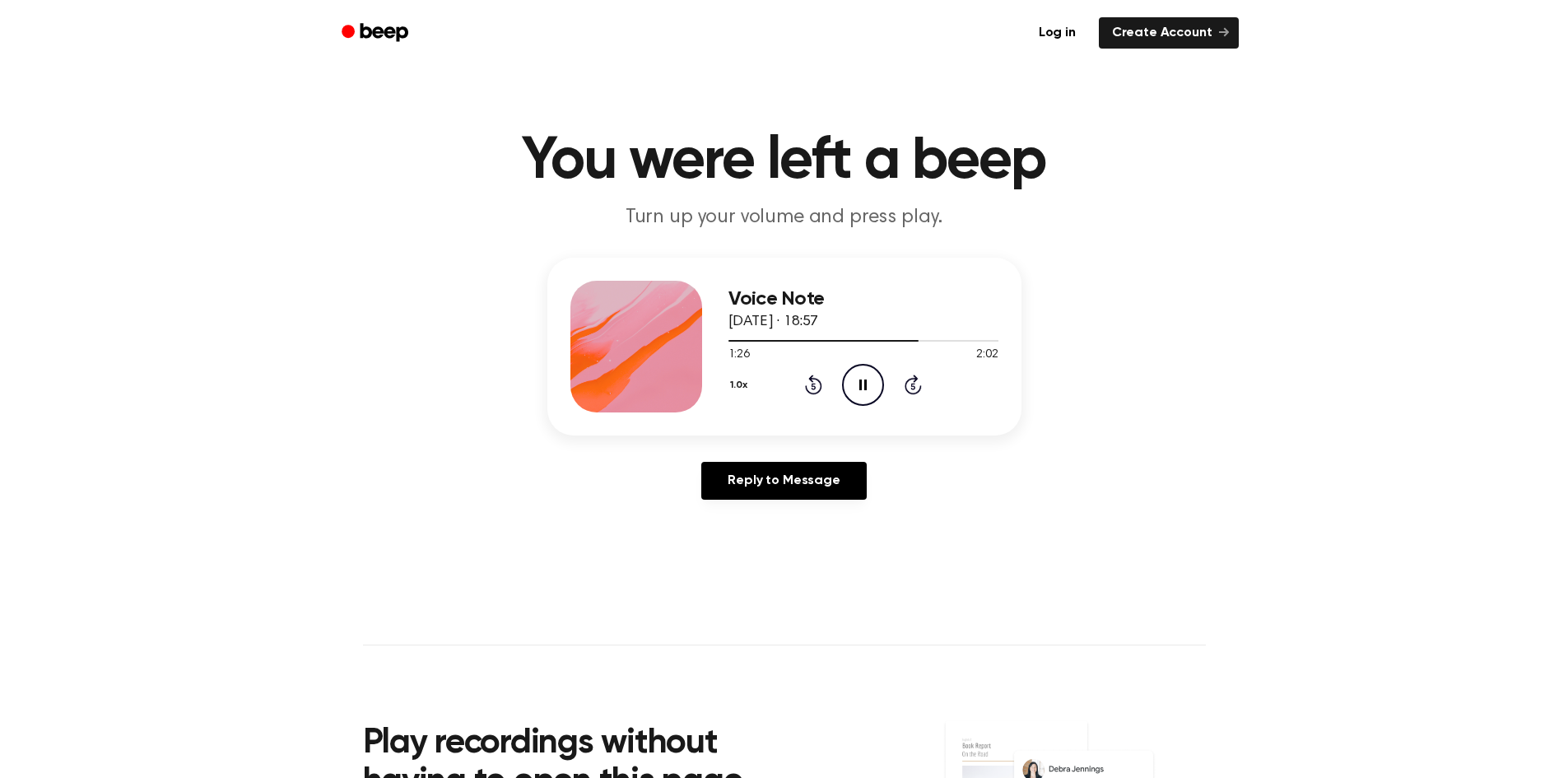
click at [864, 389] on icon at bounding box center [863, 385] width 7 height 11
click at [864, 389] on icon "Play Audio" at bounding box center [863, 385] width 42 height 42
click at [864, 389] on icon at bounding box center [863, 385] width 7 height 11
click at [870, 381] on icon "Play Audio" at bounding box center [863, 385] width 42 height 42
click at [870, 381] on icon "Pause Audio" at bounding box center [863, 385] width 42 height 42
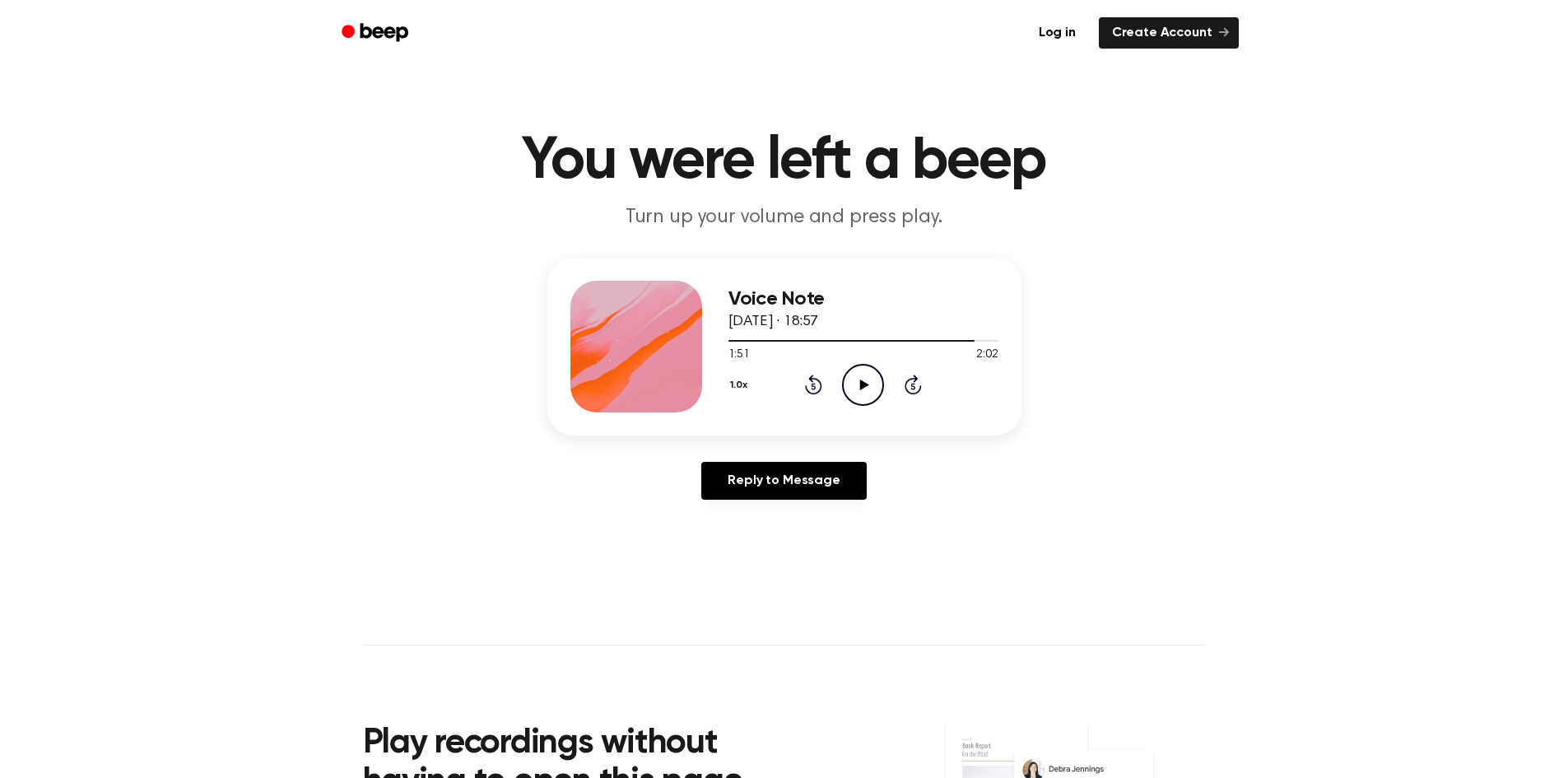
click at [870, 381] on icon "Play Audio" at bounding box center [863, 385] width 42 height 42
click at [870, 381] on icon "Pause Audio" at bounding box center [863, 385] width 42 height 42
click at [859, 377] on icon "Play Audio" at bounding box center [863, 385] width 42 height 42
click at [861, 381] on icon at bounding box center [863, 385] width 7 height 11
click at [871, 378] on icon "Play Audio" at bounding box center [863, 385] width 42 height 42
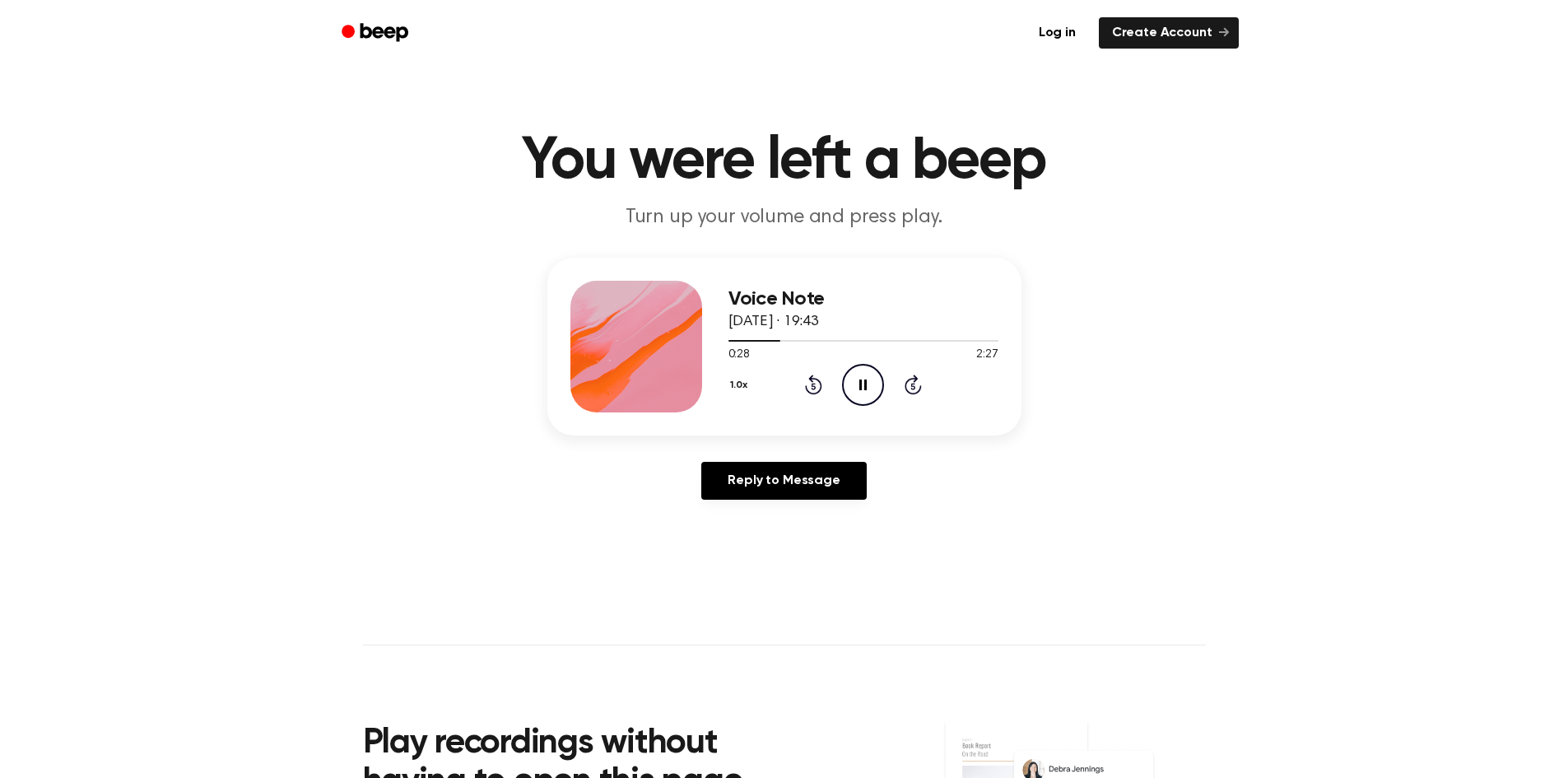
click at [872, 381] on icon "Pause Audio" at bounding box center [863, 385] width 42 height 42
click at [872, 381] on icon "Play Audio" at bounding box center [863, 385] width 42 height 42
click at [872, 381] on icon "Pause Audio" at bounding box center [863, 385] width 42 height 42
click at [872, 381] on icon "Play Audio" at bounding box center [863, 385] width 42 height 42
click at [872, 381] on icon "Pause Audio" at bounding box center [863, 385] width 42 height 42
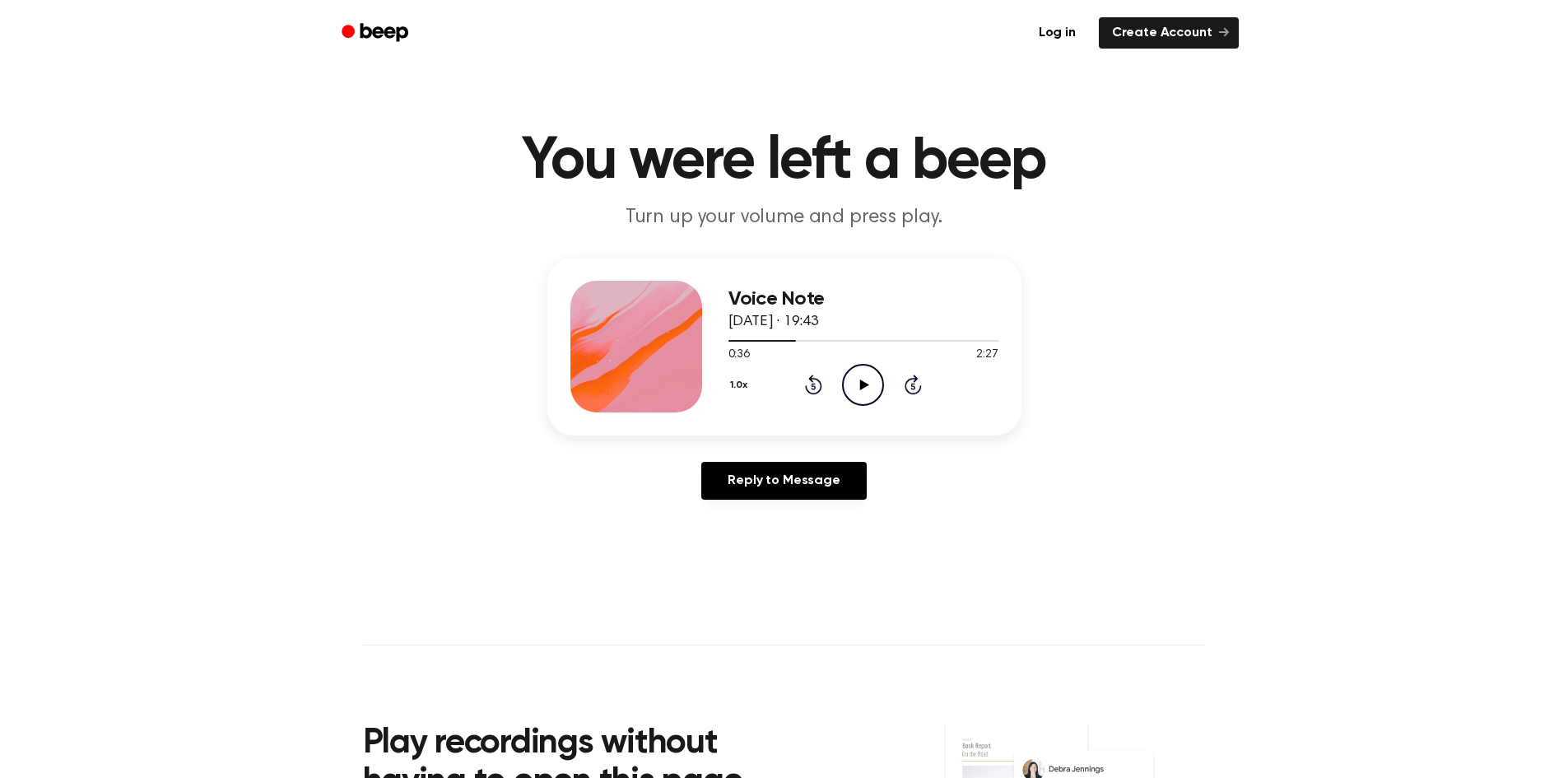
click at [818, 383] on icon "Rewind 5 seconds" at bounding box center [814, 383] width 18 height 21
click at [866, 389] on icon "Play Audio" at bounding box center [863, 385] width 42 height 42
click at [866, 389] on icon at bounding box center [863, 385] width 7 height 11
click at [866, 389] on icon "Play Audio" at bounding box center [863, 385] width 42 height 42
click at [866, 389] on icon at bounding box center [863, 385] width 7 height 11
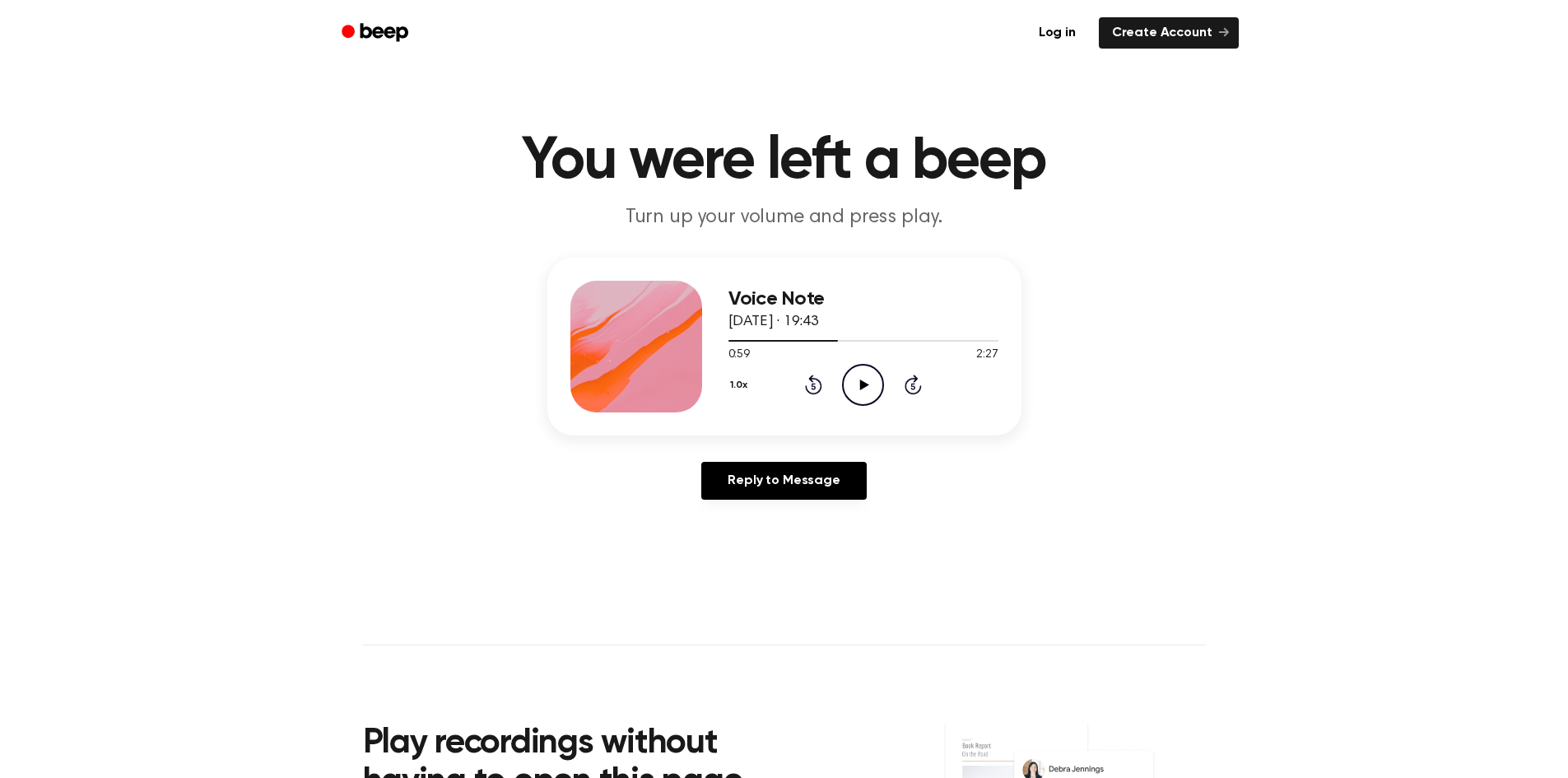
click at [866, 389] on icon "Play Audio" at bounding box center [863, 385] width 42 height 42
click at [866, 389] on icon at bounding box center [863, 385] width 7 height 11
click at [866, 389] on icon "Play Audio" at bounding box center [863, 385] width 42 height 42
click at [866, 389] on icon at bounding box center [863, 385] width 7 height 11
click at [866, 389] on icon "Play Audio" at bounding box center [863, 385] width 42 height 42
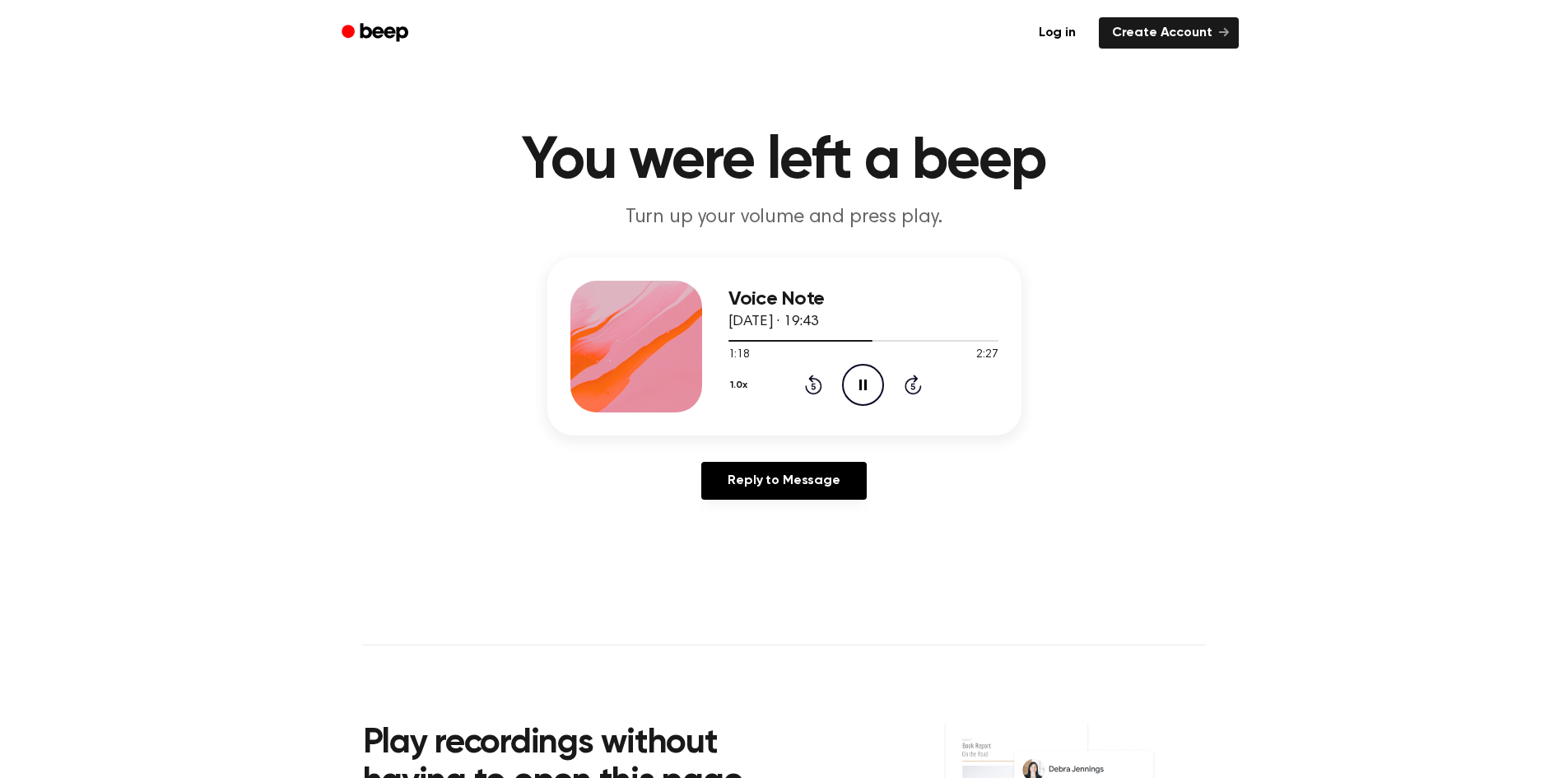
click at [866, 389] on icon at bounding box center [863, 385] width 7 height 11
click at [866, 389] on icon "Play Audio" at bounding box center [863, 385] width 42 height 42
click at [866, 389] on icon at bounding box center [863, 385] width 7 height 11
click at [866, 389] on icon "Play Audio" at bounding box center [863, 385] width 42 height 42
click at [866, 389] on icon at bounding box center [863, 385] width 7 height 11
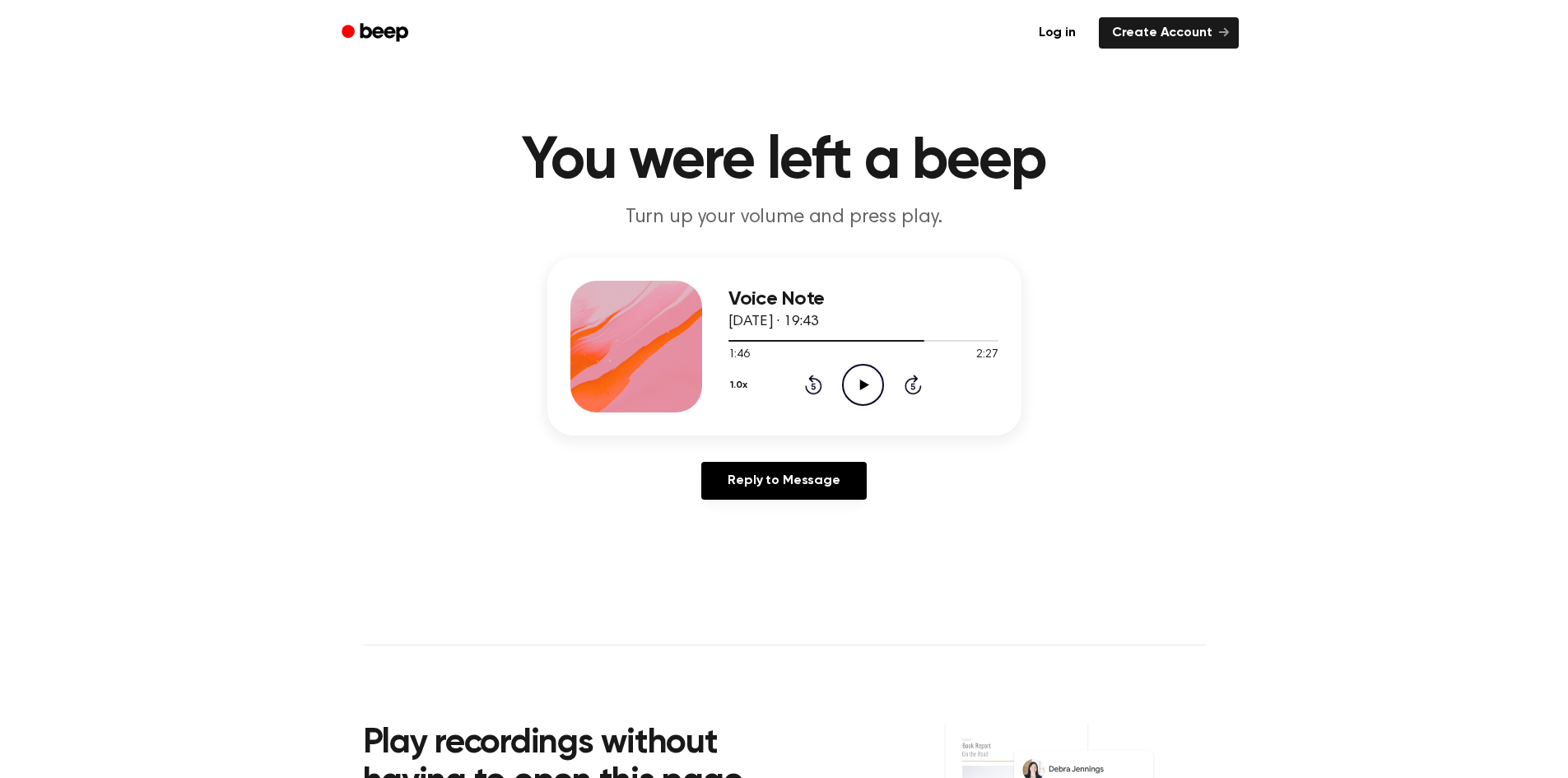
click at [866, 389] on icon "Play Audio" at bounding box center [863, 385] width 42 height 42
click at [866, 389] on icon at bounding box center [863, 385] width 7 height 11
click at [804, 390] on div "1.0x Rewind 5 seconds Play Audio Skip 5 seconds" at bounding box center [863, 385] width 270 height 42
click at [817, 385] on icon "Rewind 5 seconds" at bounding box center [814, 383] width 18 height 21
click at [867, 388] on icon "Play Audio" at bounding box center [863, 385] width 42 height 42
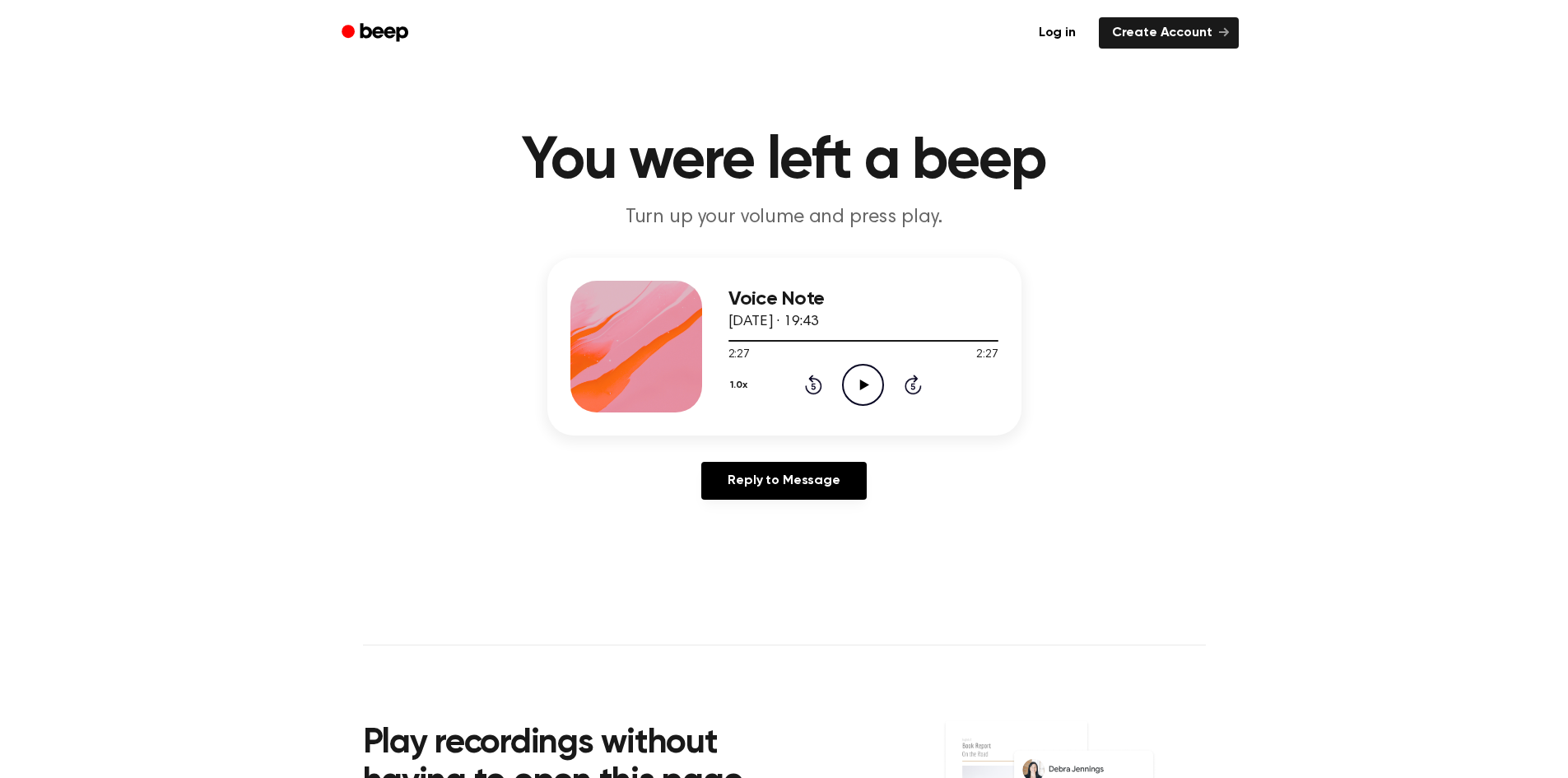
click at [819, 389] on icon at bounding box center [814, 384] width 17 height 20
click at [861, 383] on icon at bounding box center [865, 385] width 9 height 11
click at [861, 383] on icon at bounding box center [863, 385] width 7 height 11
click at [861, 383] on icon at bounding box center [865, 385] width 9 height 11
click at [909, 340] on div at bounding box center [863, 341] width 270 height 2
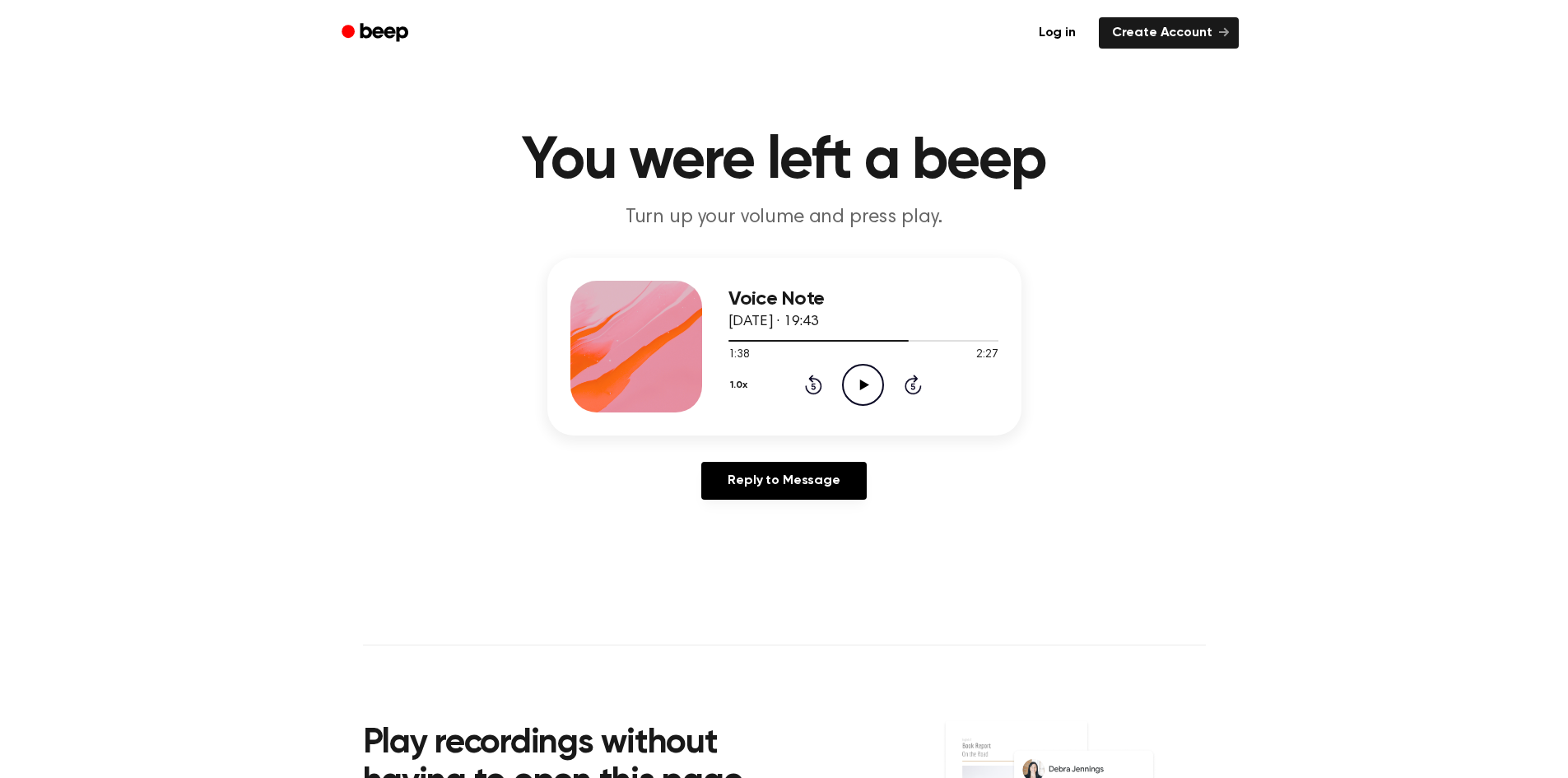
click at [881, 369] on icon "Play Audio" at bounding box center [863, 385] width 42 height 42
click at [933, 336] on div at bounding box center [863, 339] width 270 height 13
click at [927, 337] on span at bounding box center [932, 340] width 13 height 13
click at [869, 385] on icon "Play Audio" at bounding box center [863, 385] width 42 height 42
drag, startPoint x: 763, startPoint y: 339, endPoint x: 678, endPoint y: 347, distance: 85.4
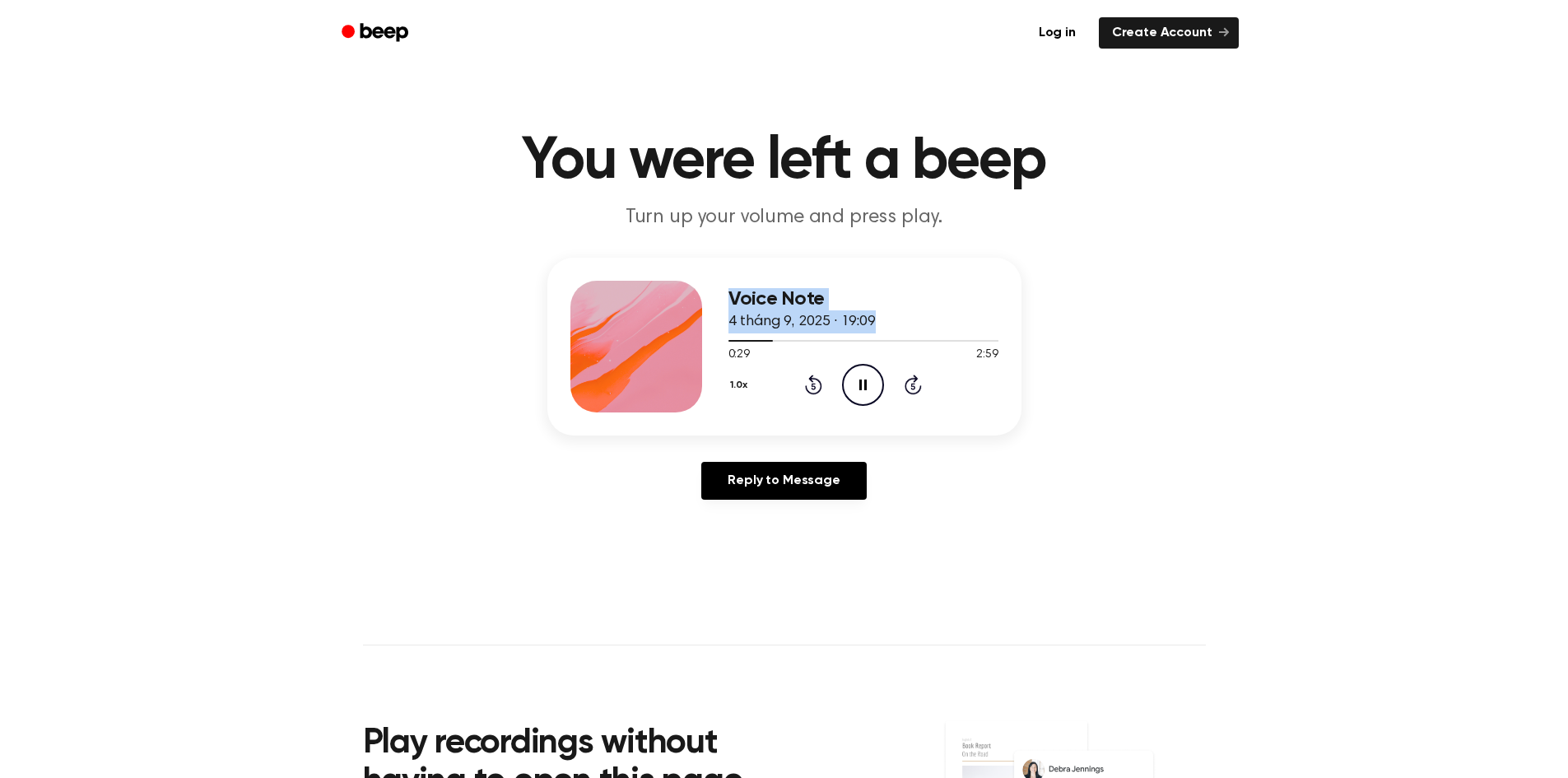
click at [678, 347] on div "Voice Note 4 tháng 9, 2025 · 19:09 0:29 2:59 Your browser does not support the …" at bounding box center [784, 347] width 474 height 178
click at [774, 324] on span "4 tháng 9, 2025 · 19:09" at bounding box center [802, 322] width 148 height 15
drag, startPoint x: 770, startPoint y: 337, endPoint x: 723, endPoint y: 344, distance: 47.5
click at [723, 344] on div "Voice Note 4 tháng 9, 2025 · 19:09 0:32 2:59 Your browser does not support the …" at bounding box center [784, 347] width 474 height 178
click at [740, 344] on div at bounding box center [863, 339] width 270 height 13
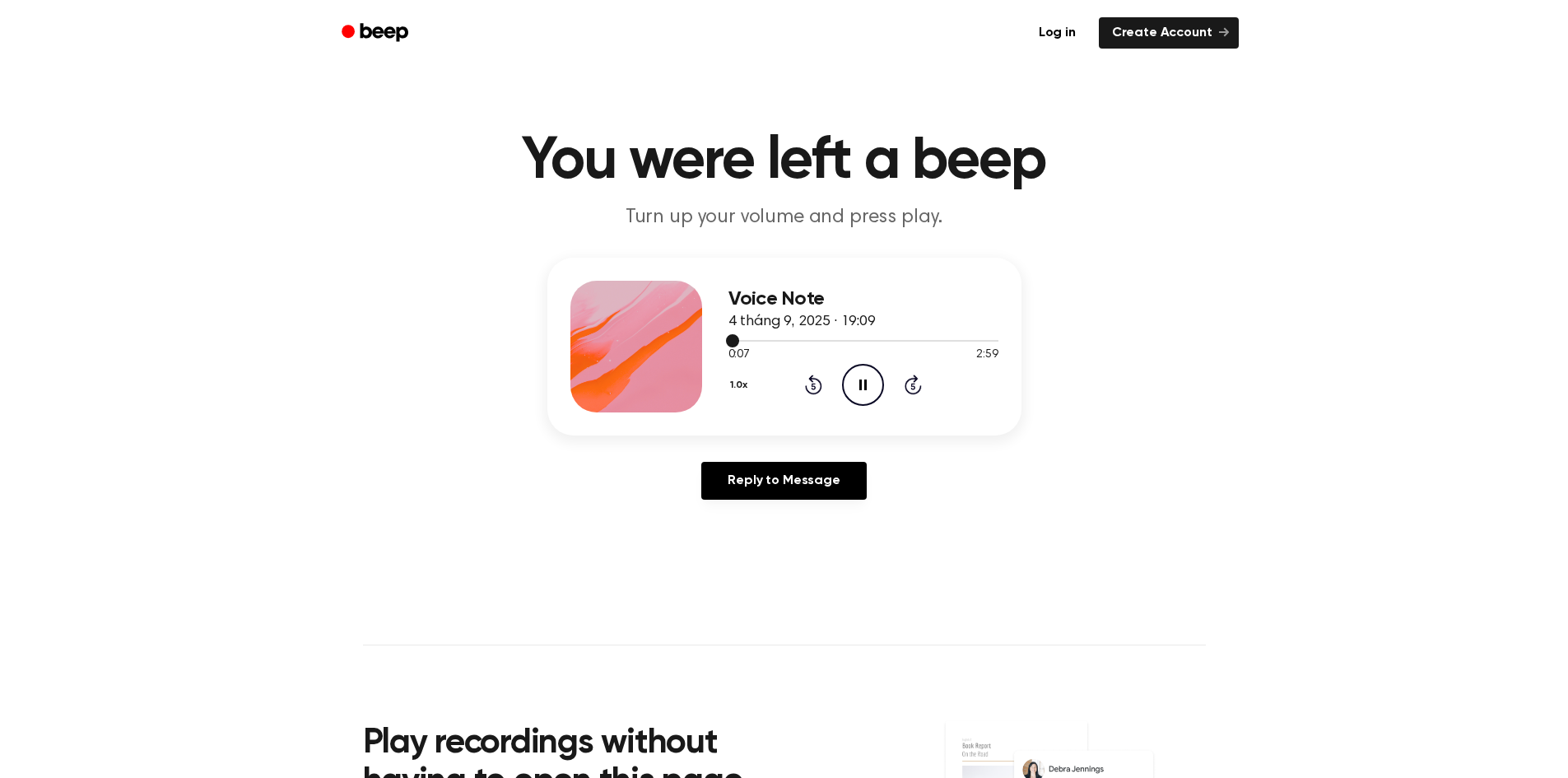
click at [737, 344] on div at bounding box center [863, 339] width 270 height 13
click at [849, 389] on icon "Pause Audio" at bounding box center [863, 385] width 42 height 42
drag, startPoint x: 740, startPoint y: 342, endPoint x: 714, endPoint y: 346, distance: 26.3
click at [714, 346] on div "Voice Note 4 tháng 9, 2025 · 19:09 0:09 2:59 Your browser does not support the …" at bounding box center [784, 347] width 474 height 178
click at [770, 323] on span "4 tháng 9, 2025 · 19:09" at bounding box center [802, 322] width 148 height 15
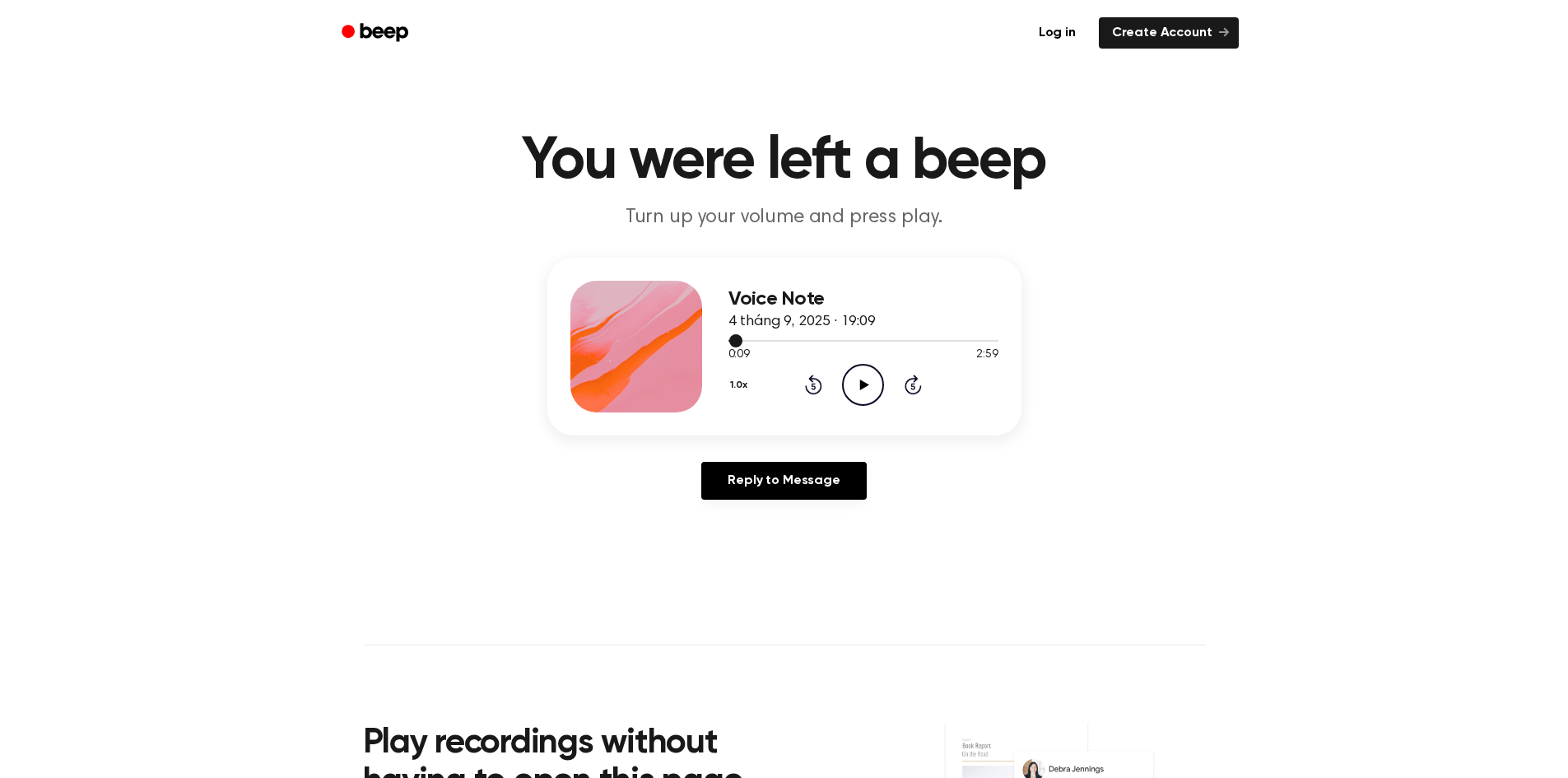
click at [728, 341] on div at bounding box center [863, 339] width 270 height 13
click at [871, 389] on icon "Play Audio" at bounding box center [863, 385] width 42 height 42
click at [852, 388] on icon "Pause Audio" at bounding box center [863, 385] width 42 height 42
click at [852, 388] on icon "Play Audio" at bounding box center [863, 385] width 42 height 42
click at [852, 388] on icon "Pause Audio" at bounding box center [863, 385] width 42 height 42
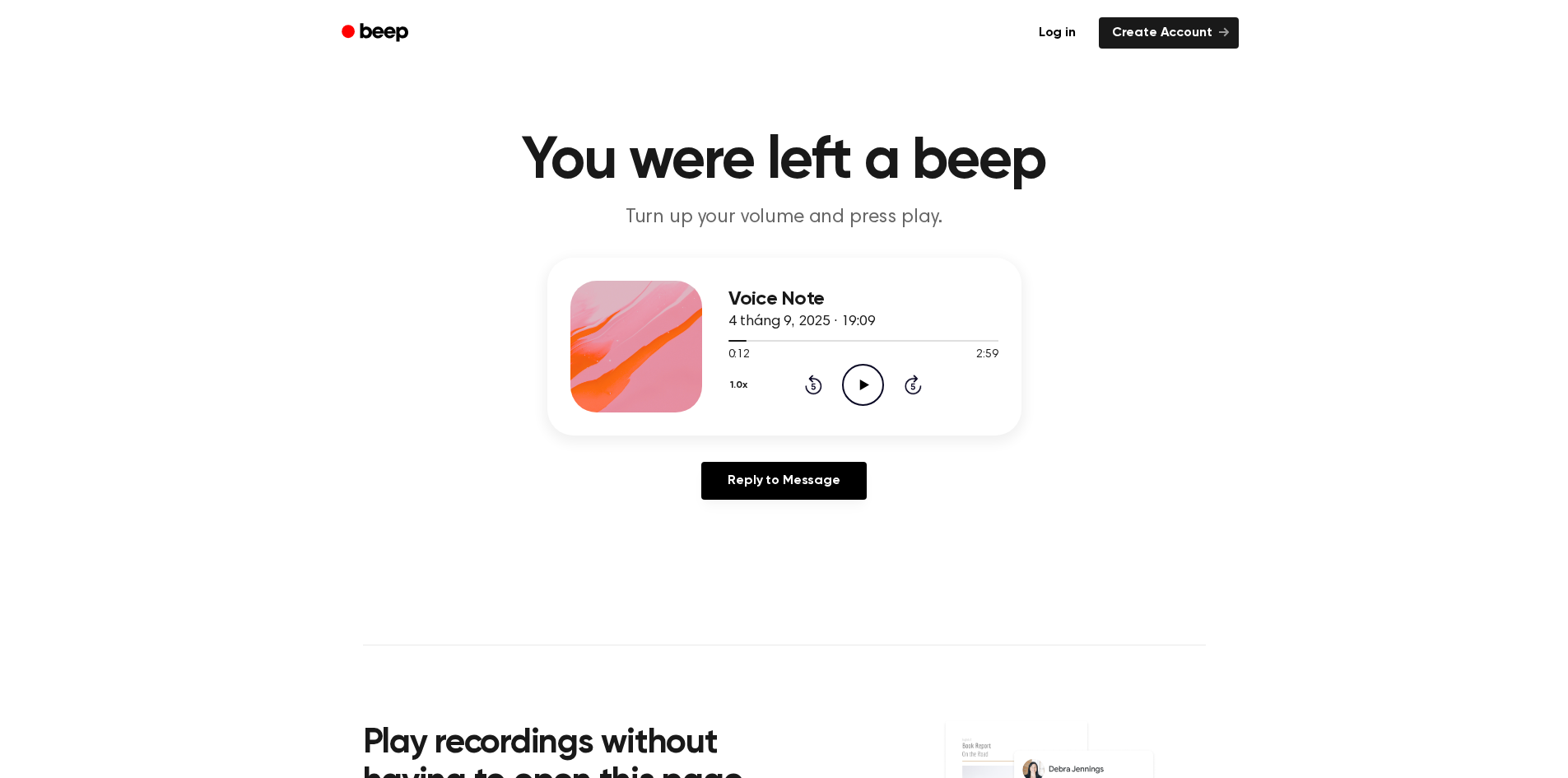
click at [852, 388] on icon "Play Audio" at bounding box center [863, 385] width 42 height 42
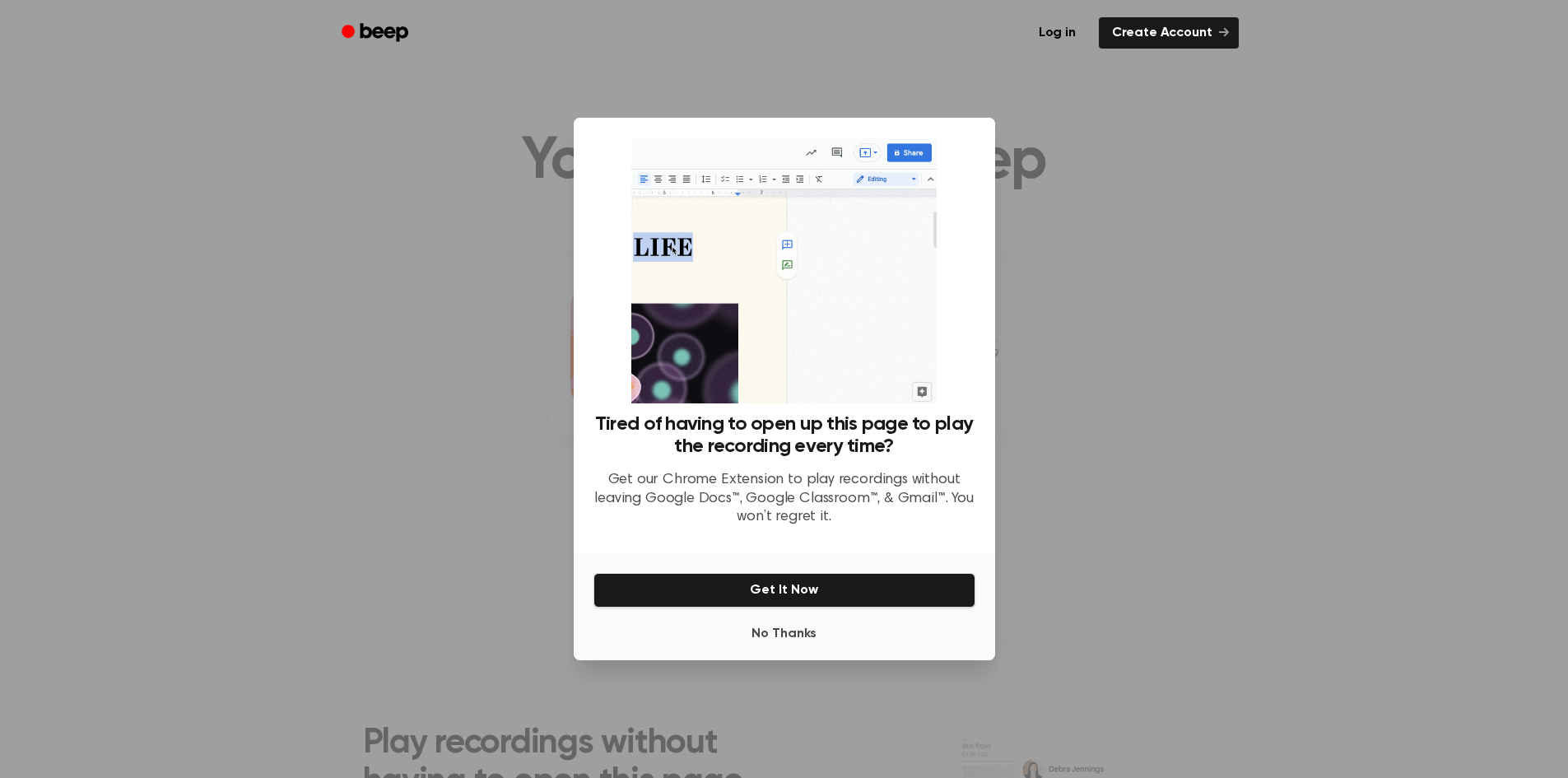
click at [789, 506] on p "Get our Chrome Extension to play recordings without leaving Google Docs™, Googl…" at bounding box center [784, 498] width 382 height 56
click at [791, 622] on button "No Thanks" at bounding box center [784, 634] width 382 height 33
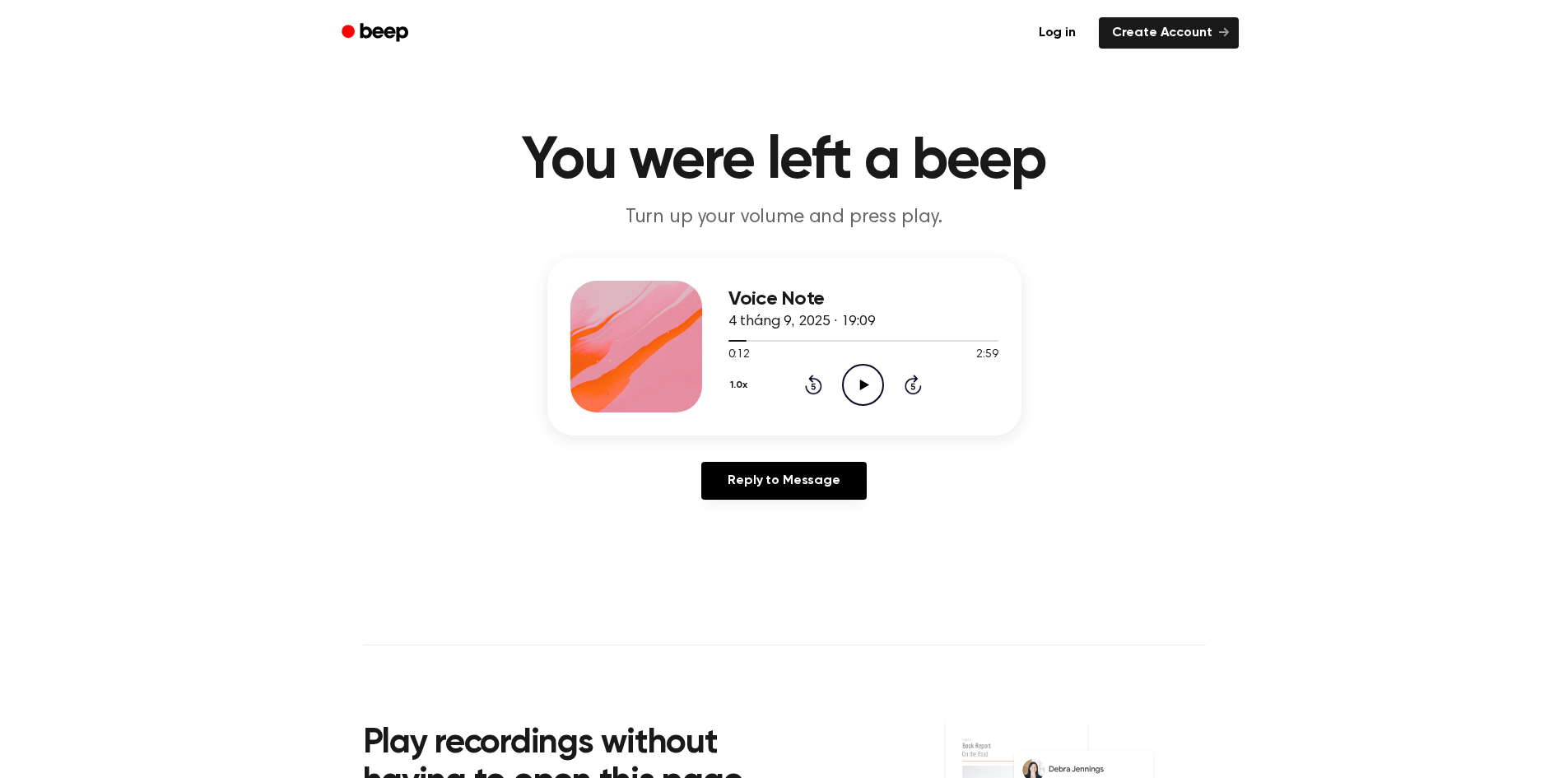
click at [864, 383] on icon at bounding box center [865, 385] width 9 height 11
click at [864, 383] on icon at bounding box center [863, 385] width 7 height 11
click at [863, 383] on icon at bounding box center [865, 385] width 9 height 11
click at [863, 383] on icon "Pause Audio" at bounding box center [863, 385] width 42 height 42
click at [863, 383] on icon at bounding box center [865, 385] width 9 height 11
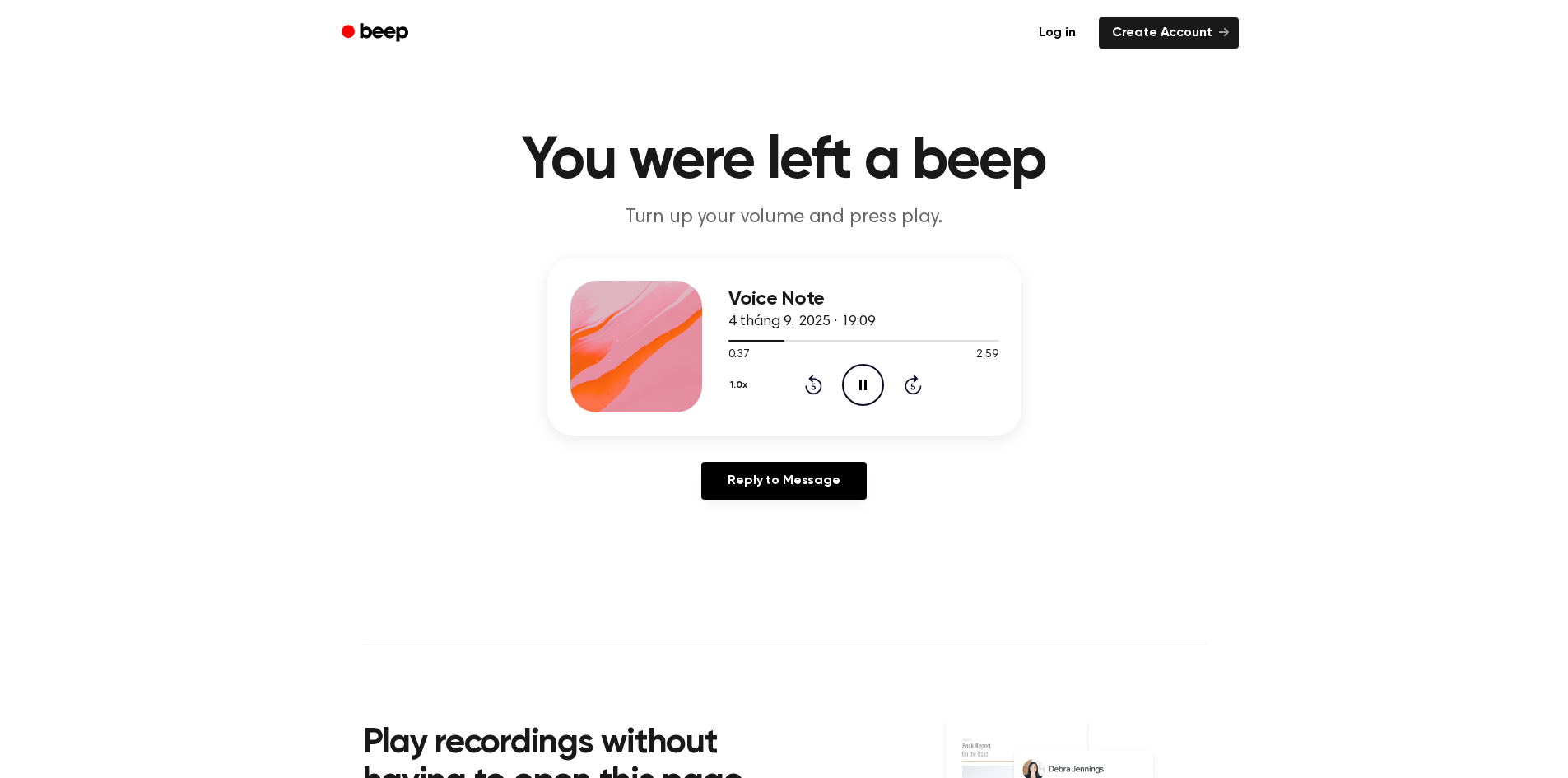
click at [863, 383] on icon "Pause Audio" at bounding box center [863, 385] width 42 height 42
click at [863, 383] on icon at bounding box center [865, 385] width 9 height 11
click at [863, 383] on icon "Pause Audio" at bounding box center [863, 385] width 42 height 42
click at [863, 383] on icon at bounding box center [865, 385] width 9 height 11
click at [863, 383] on icon "Pause Audio" at bounding box center [863, 385] width 42 height 42
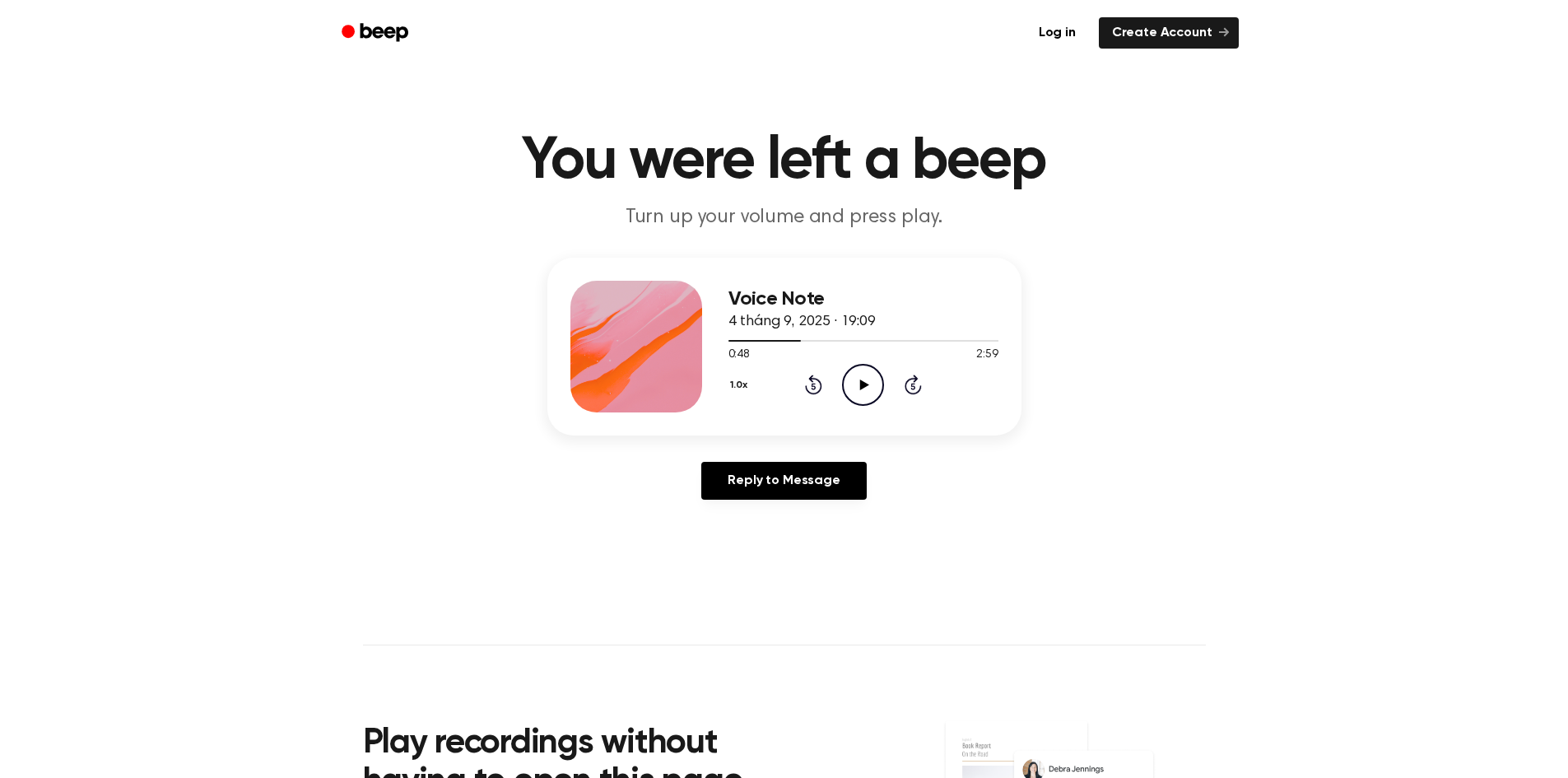
click at [863, 383] on icon at bounding box center [865, 385] width 9 height 11
click at [821, 388] on icon at bounding box center [814, 384] width 17 height 20
click at [862, 381] on icon "Pause Audio" at bounding box center [863, 385] width 42 height 42
click at [862, 381] on icon at bounding box center [865, 385] width 9 height 11
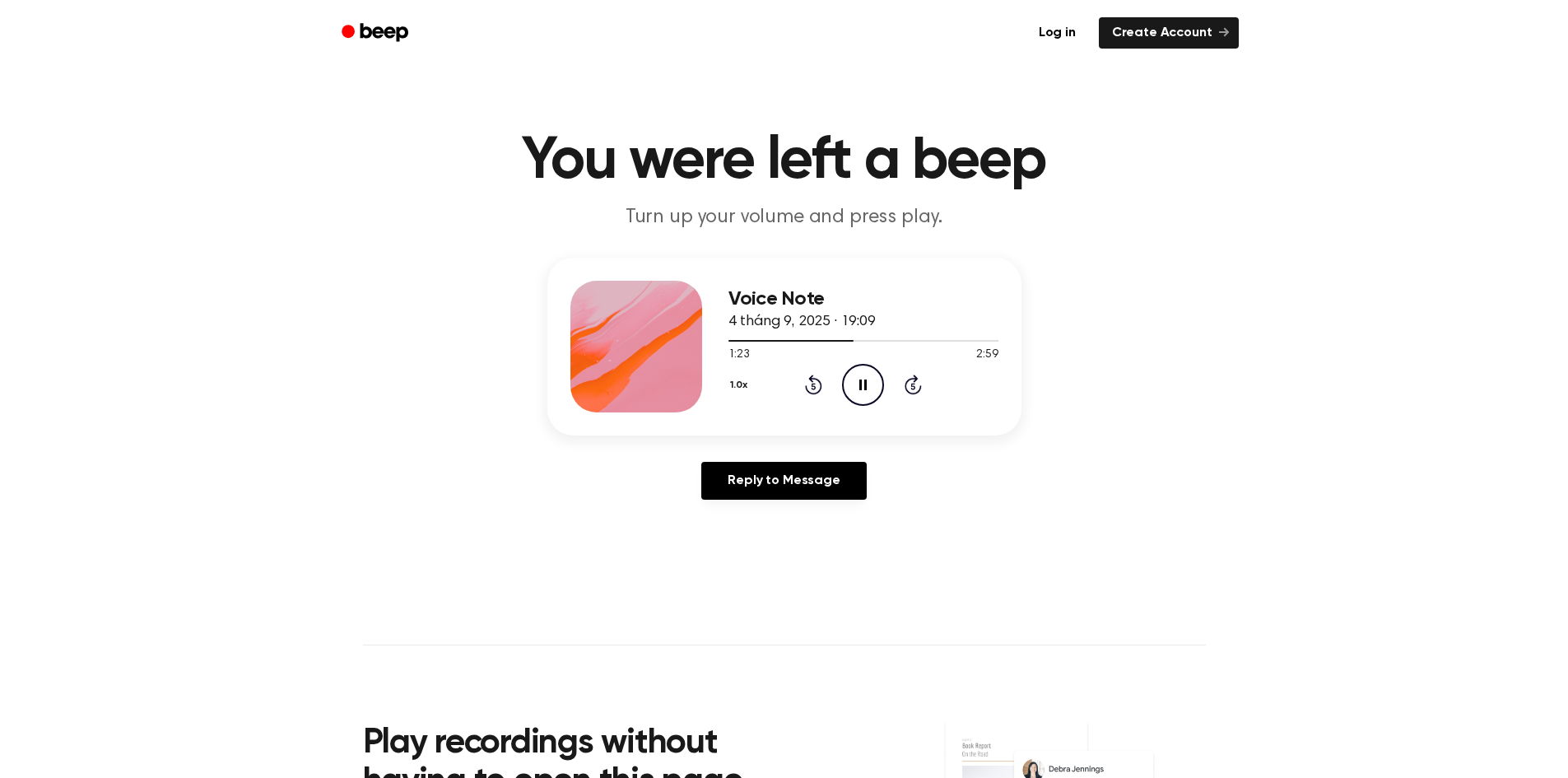
click at [862, 381] on icon "Pause Audio" at bounding box center [863, 385] width 42 height 42
click at [862, 381] on icon at bounding box center [865, 385] width 9 height 11
click at [862, 381] on icon "Pause Audio" at bounding box center [863, 385] width 42 height 42
click at [862, 381] on icon at bounding box center [865, 385] width 9 height 11
click at [862, 381] on icon "Pause Audio" at bounding box center [863, 385] width 42 height 42
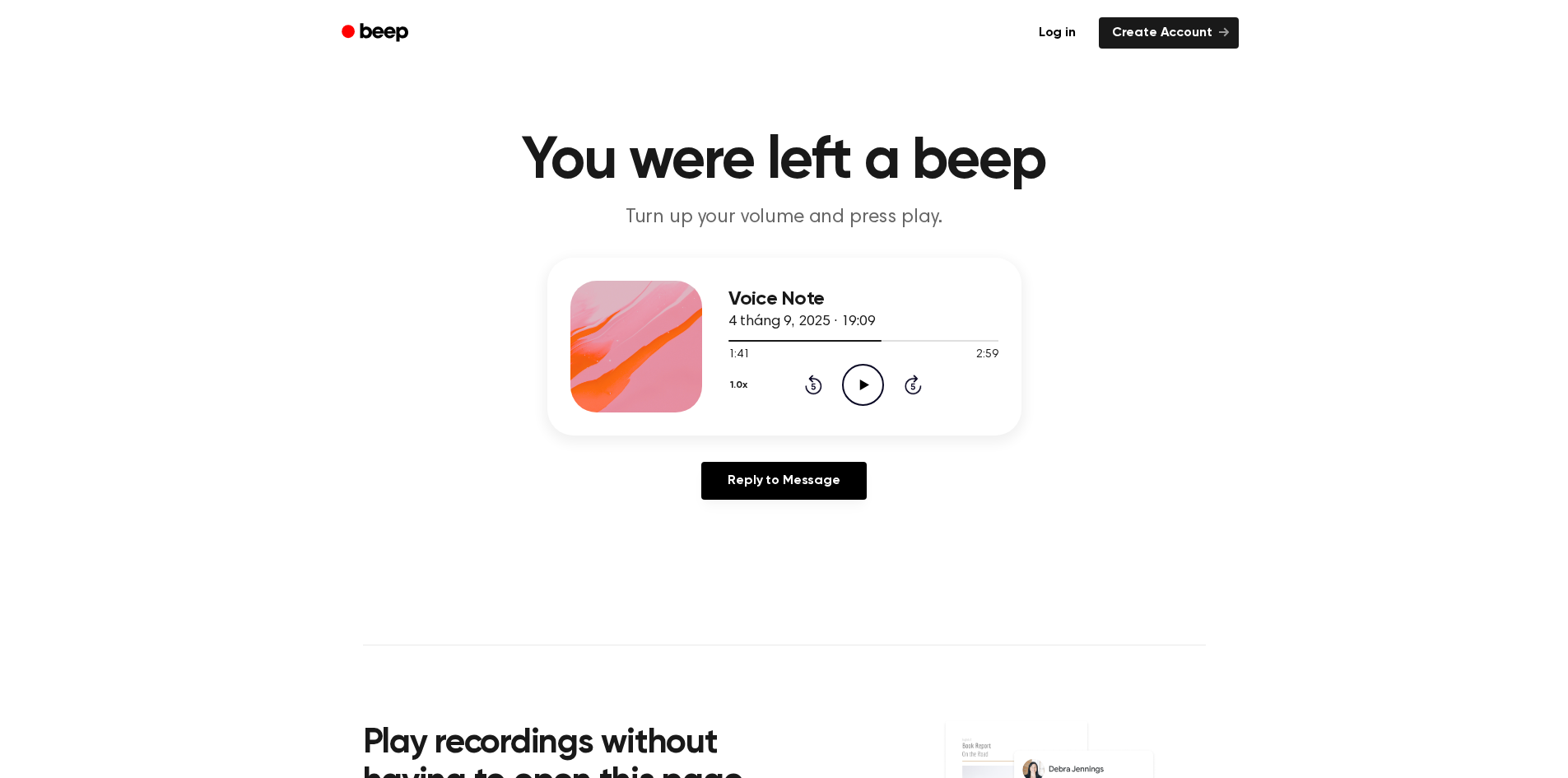
click at [862, 381] on icon at bounding box center [865, 385] width 9 height 11
click at [862, 381] on icon "Pause Audio" at bounding box center [863, 385] width 42 height 42
click at [862, 381] on icon at bounding box center [865, 385] width 9 height 11
click at [862, 381] on icon "Pause Audio" at bounding box center [863, 385] width 42 height 42
click at [862, 381] on icon at bounding box center [865, 385] width 9 height 11
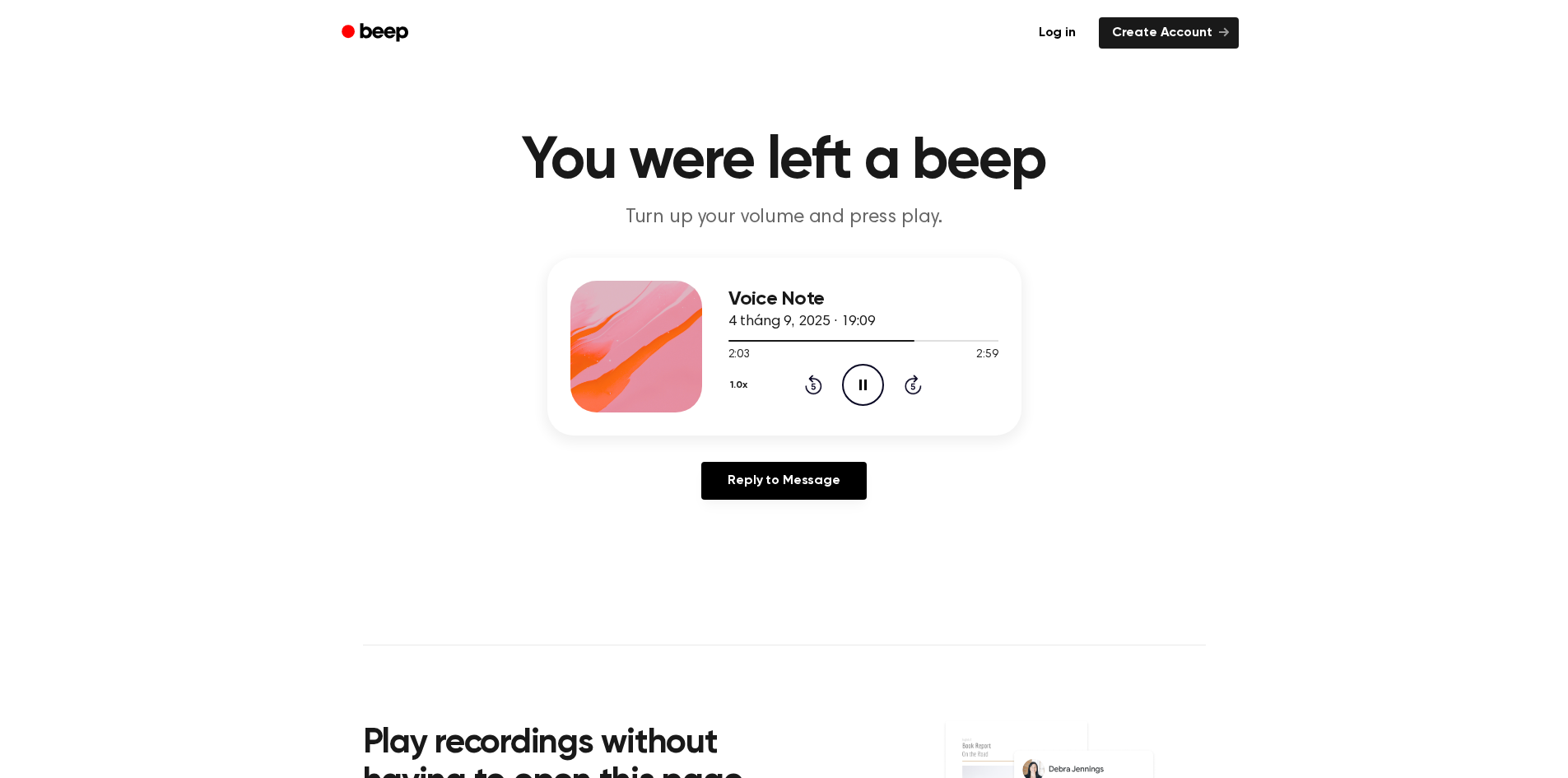
click at [862, 381] on icon "Pause Audio" at bounding box center [863, 385] width 42 height 42
click at [803, 381] on div "1.0x Rewind 5 seconds Play Audio Skip 5 seconds" at bounding box center [863, 385] width 270 height 42
click at [817, 384] on icon "Rewind 5 seconds" at bounding box center [814, 383] width 18 height 21
click at [868, 377] on icon "Play Audio" at bounding box center [863, 385] width 42 height 42
click at [868, 377] on icon "Pause Audio" at bounding box center [863, 385] width 42 height 42
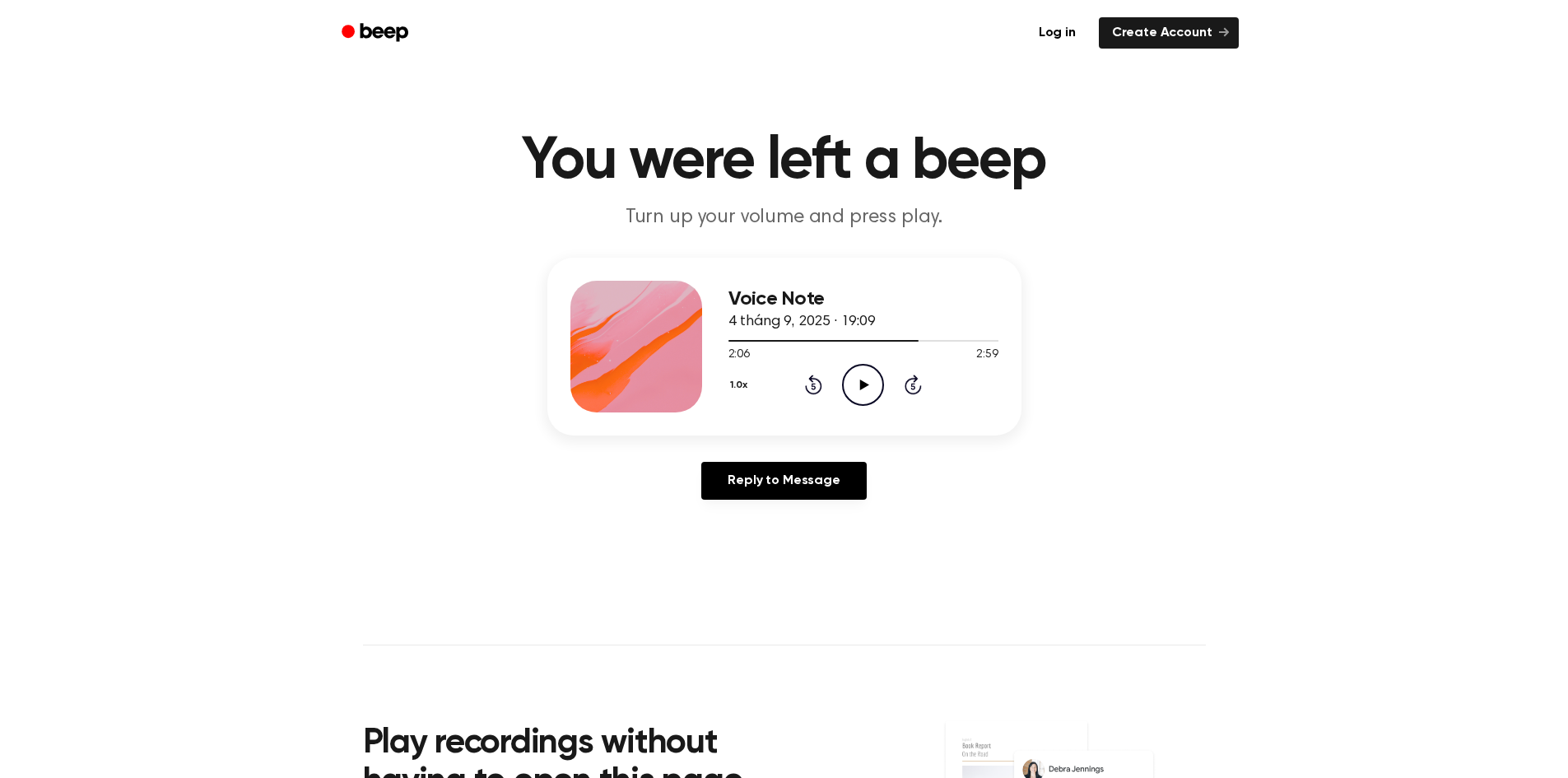
click at [868, 377] on icon "Play Audio" at bounding box center [863, 385] width 42 height 42
click at [868, 377] on icon "Pause Audio" at bounding box center [863, 385] width 42 height 42
click at [868, 377] on icon "Play Audio" at bounding box center [863, 385] width 42 height 42
click at [868, 377] on icon "Pause Audio" at bounding box center [863, 385] width 42 height 42
click at [817, 387] on icon "Rewind 5 seconds" at bounding box center [814, 383] width 18 height 21
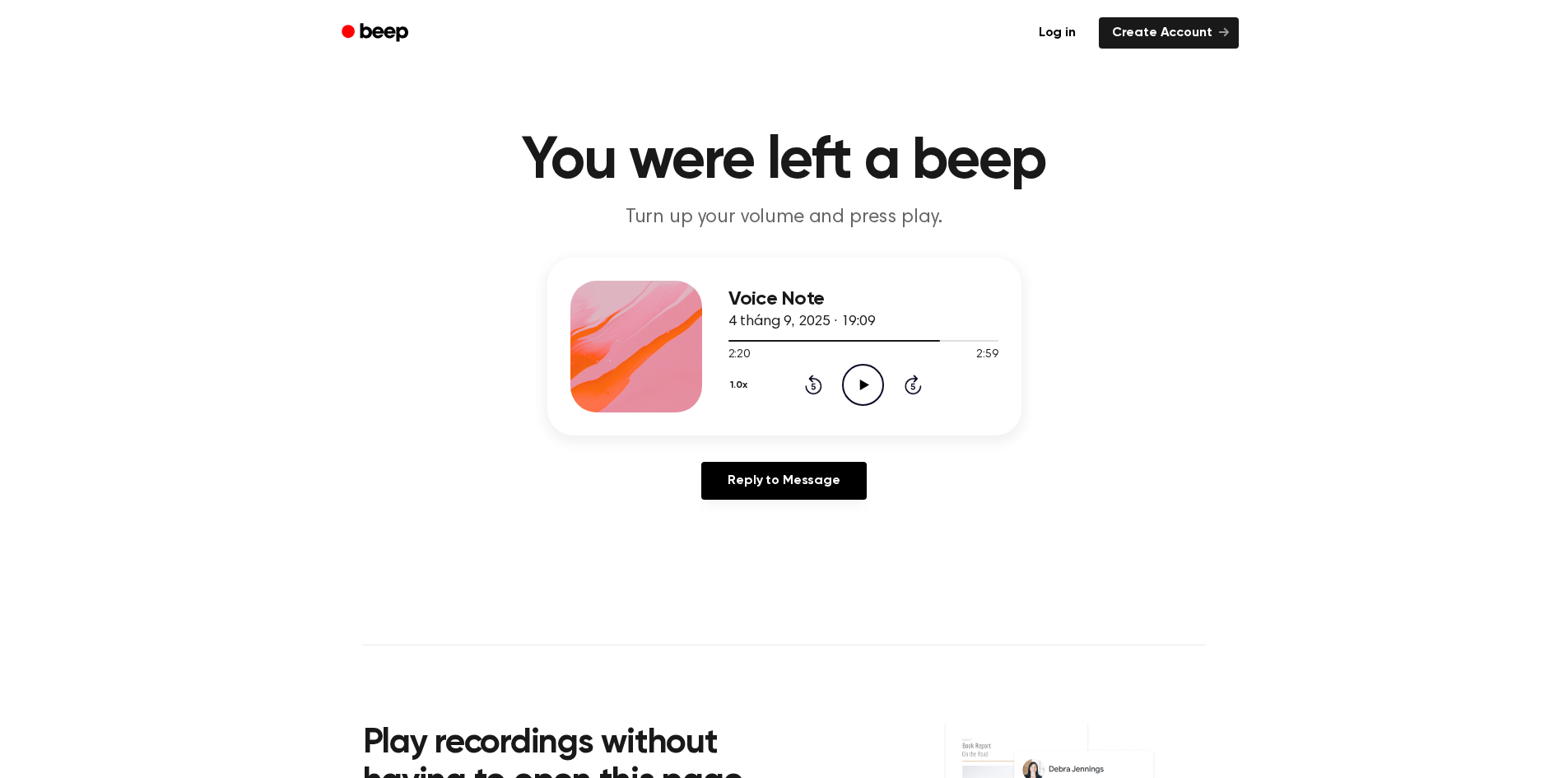
click at [862, 386] on icon at bounding box center [865, 385] width 9 height 11
click at [862, 386] on icon at bounding box center [863, 385] width 7 height 11
click at [862, 386] on icon at bounding box center [865, 385] width 9 height 11
click at [862, 392] on icon "Pause Audio" at bounding box center [863, 385] width 42 height 42
click at [808, 384] on icon "Rewind 5 seconds" at bounding box center [814, 383] width 18 height 21
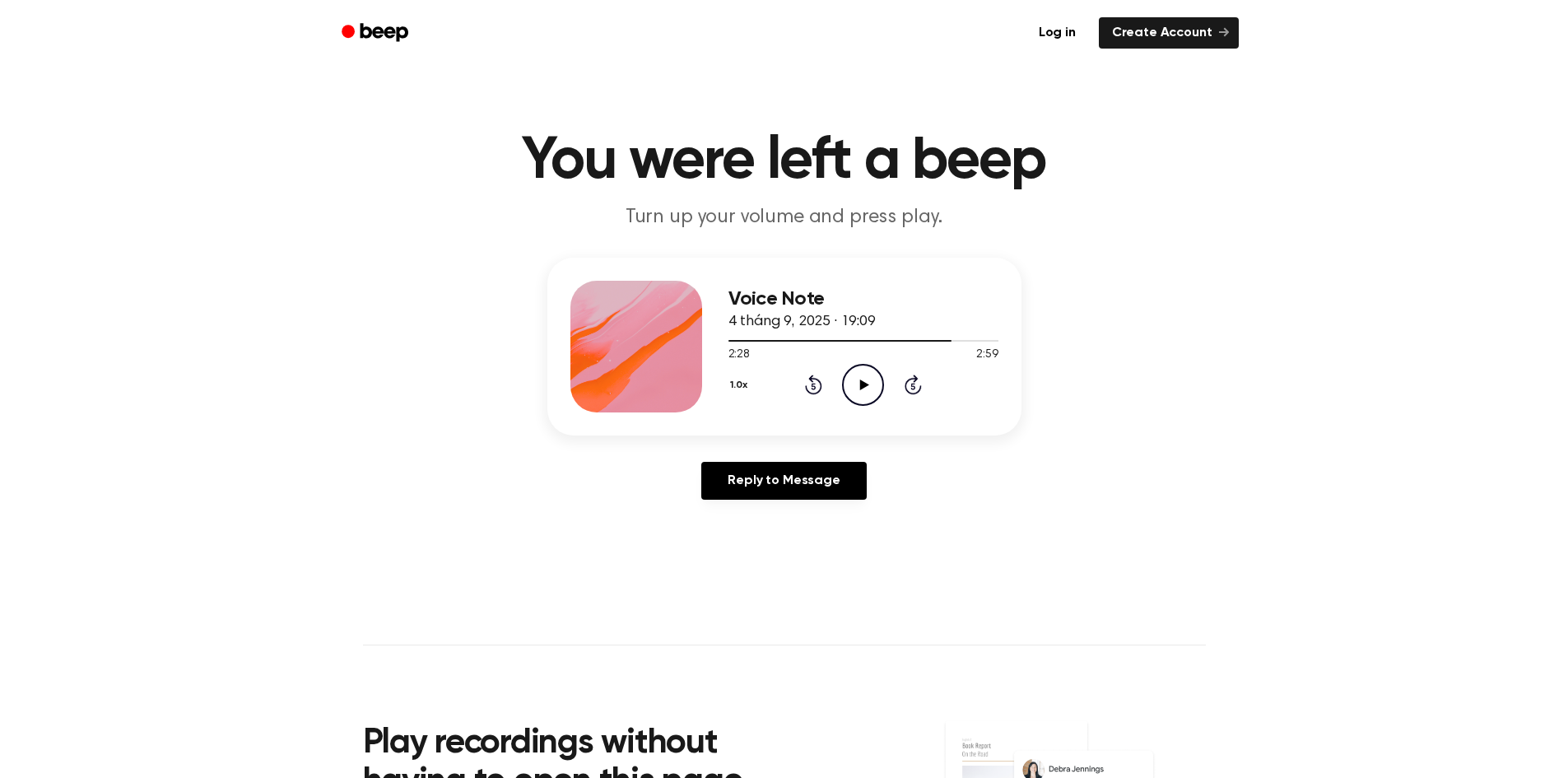
click at [875, 383] on icon "Play Audio" at bounding box center [863, 385] width 42 height 42
click at [875, 383] on icon "Pause Audio" at bounding box center [863, 385] width 42 height 42
click at [813, 387] on icon "Rewind 5 seconds" at bounding box center [814, 383] width 18 height 21
click at [854, 388] on icon "Play Audio" at bounding box center [863, 385] width 42 height 42
click at [854, 388] on icon "Pause Audio" at bounding box center [863, 385] width 42 height 42
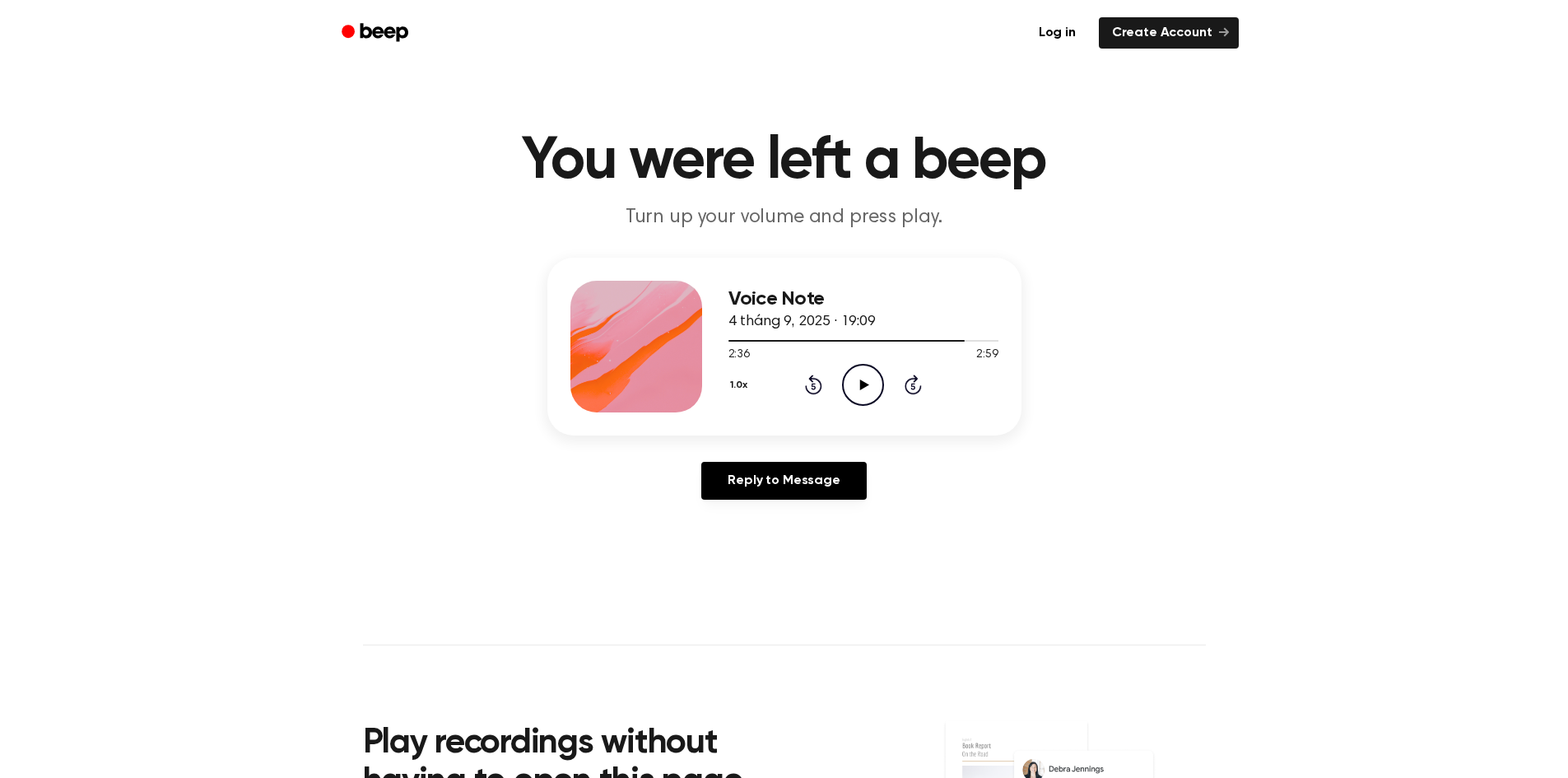
click at [862, 384] on icon at bounding box center [865, 385] width 9 height 11
click at [862, 384] on icon at bounding box center [863, 385] width 7 height 11
click at [862, 384] on icon at bounding box center [865, 385] width 9 height 11
click at [861, 383] on icon at bounding box center [863, 385] width 7 height 11
click at [861, 383] on icon at bounding box center [865, 385] width 9 height 11
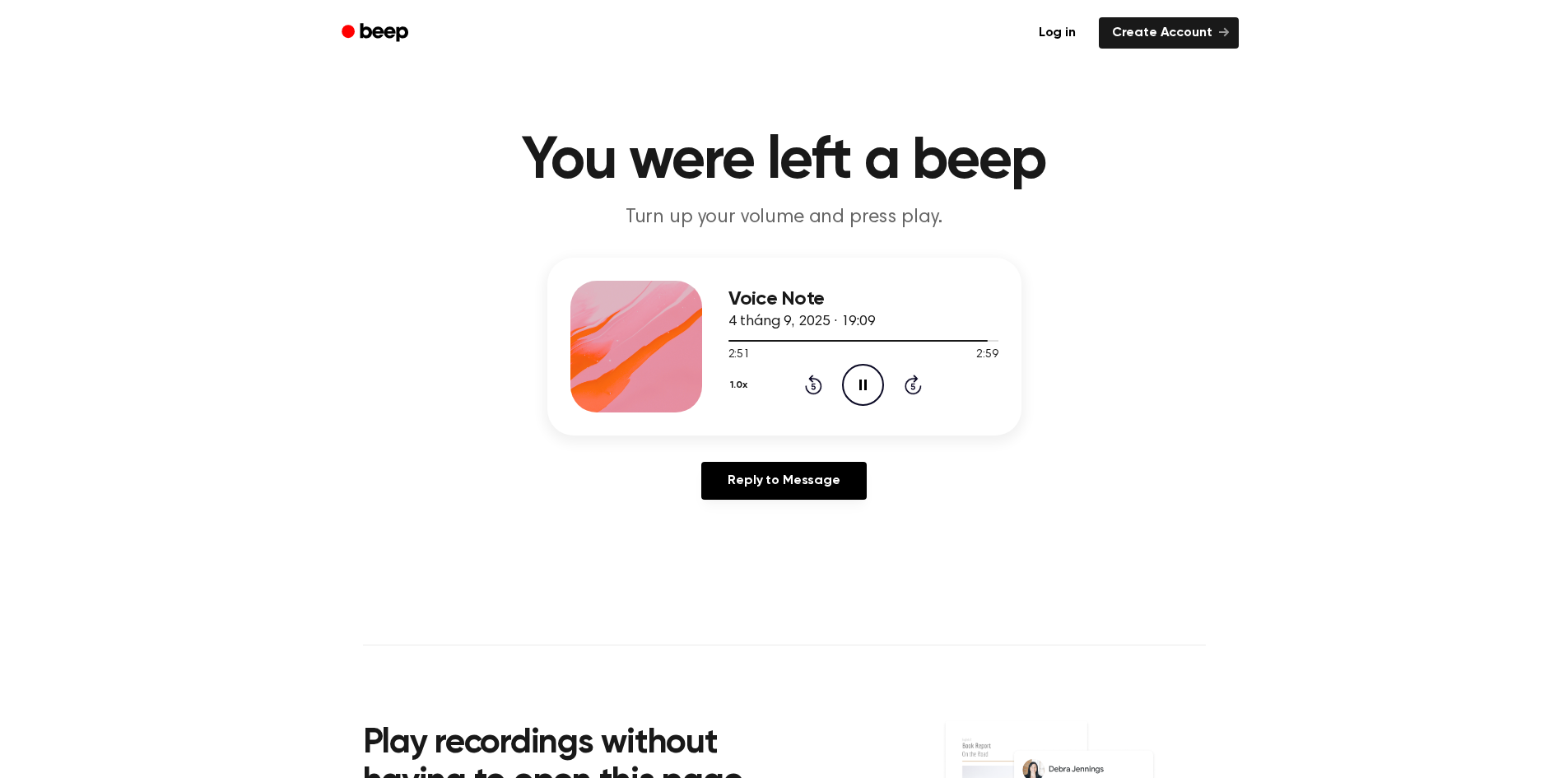
click at [855, 383] on icon "Pause Audio" at bounding box center [863, 385] width 42 height 42
click at [855, 383] on icon "Play Audio" at bounding box center [863, 385] width 42 height 42
click at [855, 383] on icon "Pause Audio" at bounding box center [863, 385] width 42 height 42
click at [984, 340] on div at bounding box center [863, 341] width 270 height 2
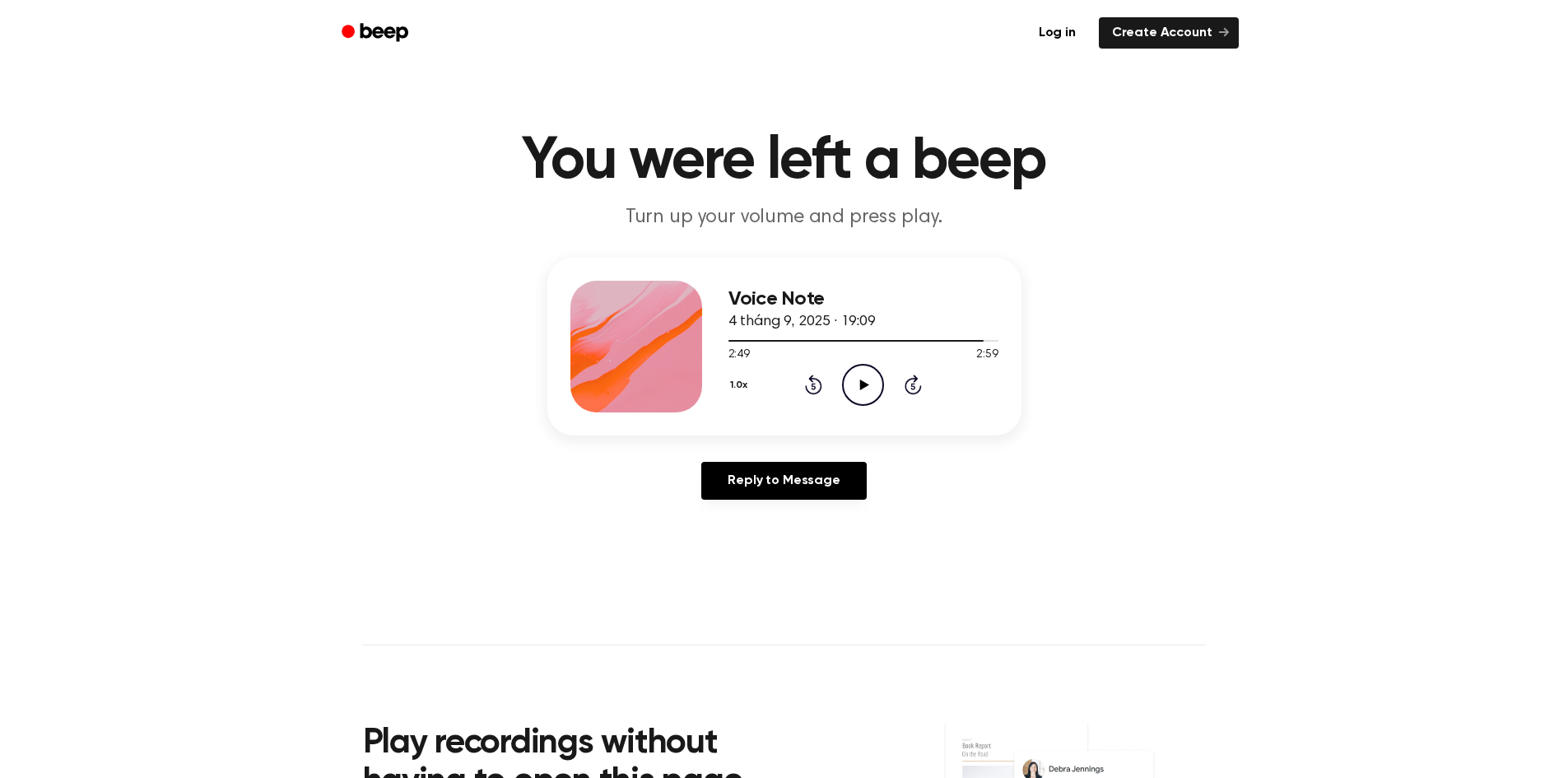
click at [877, 384] on icon "Play Audio" at bounding box center [863, 385] width 42 height 42
